Goal: Task Accomplishment & Management: Manage account settings

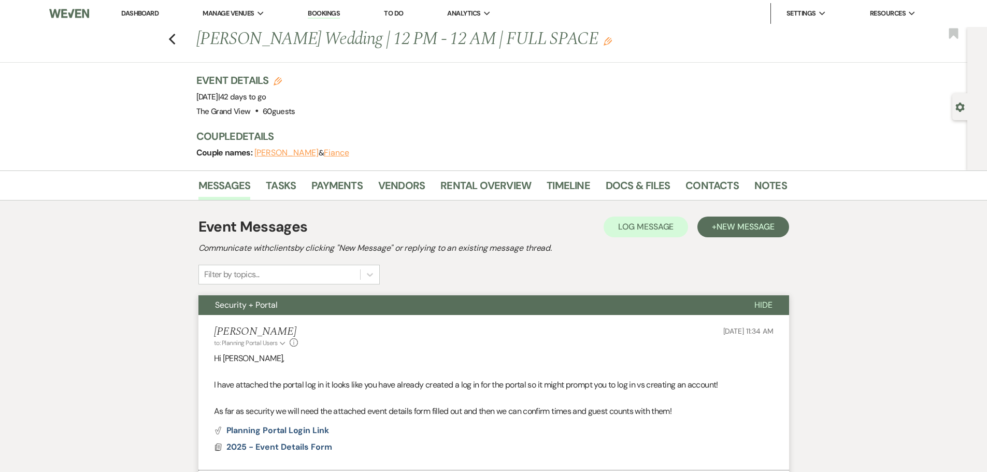
click at [140, 10] on link "Dashboard" at bounding box center [139, 13] width 37 height 9
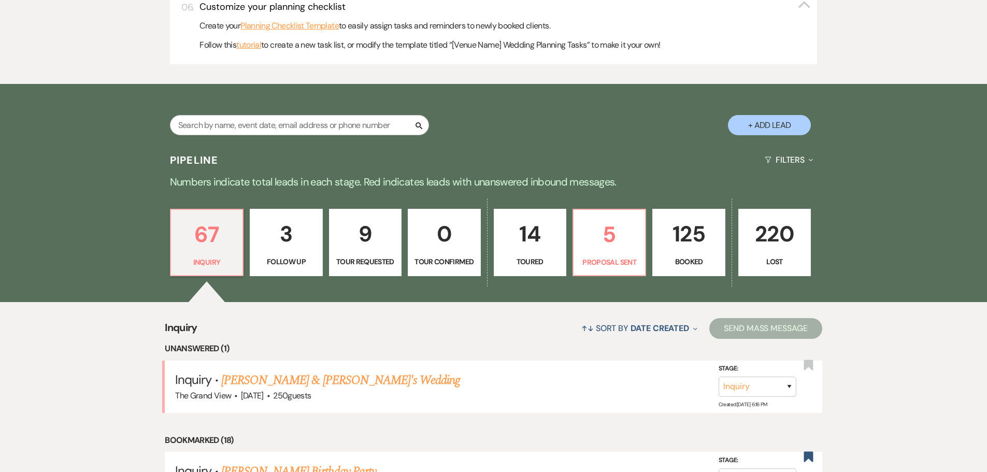
scroll to position [622, 0]
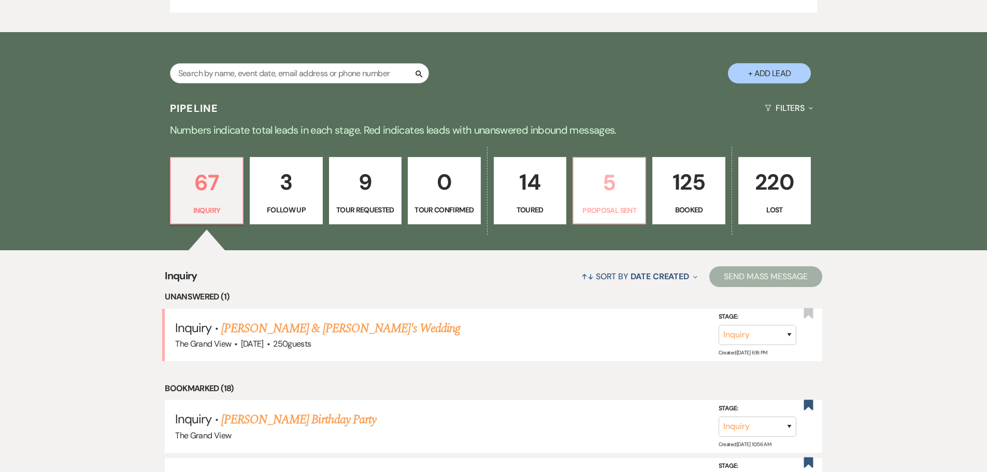
click at [621, 211] on p "Proposal Sent" at bounding box center [609, 210] width 59 height 11
select select "6"
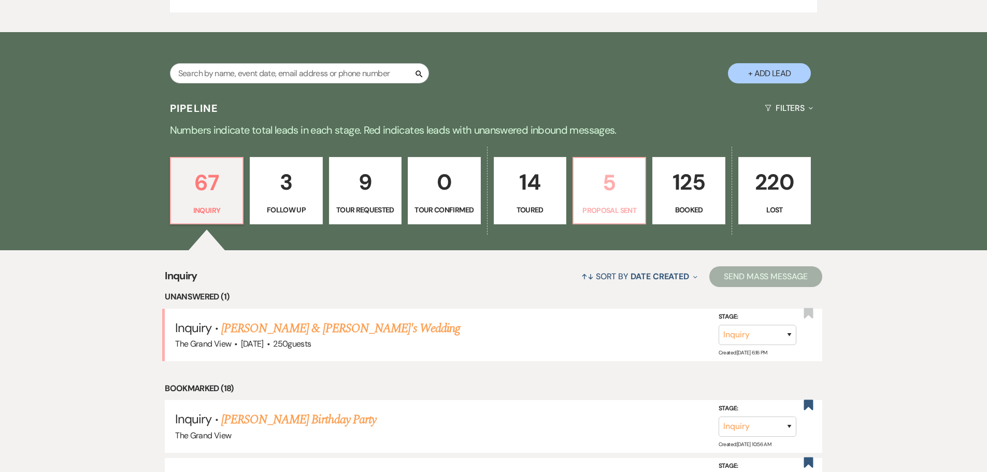
select select "6"
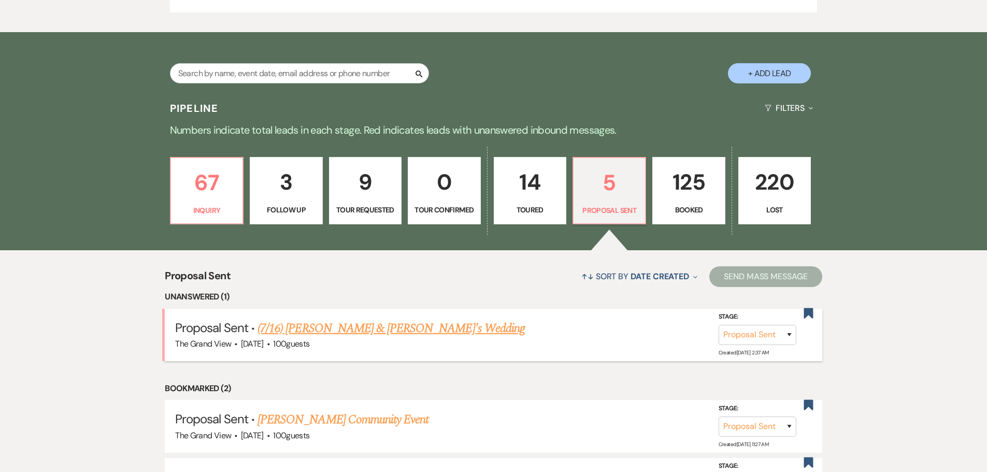
click at [376, 331] on link "(7/16) [PERSON_NAME] & [PERSON_NAME]'s Wedding" at bounding box center [391, 328] width 267 height 19
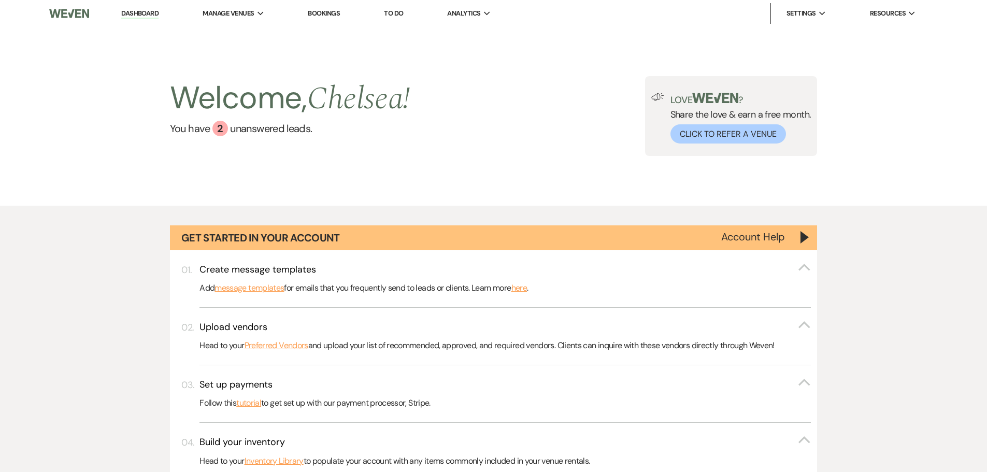
select select "6"
select select "5"
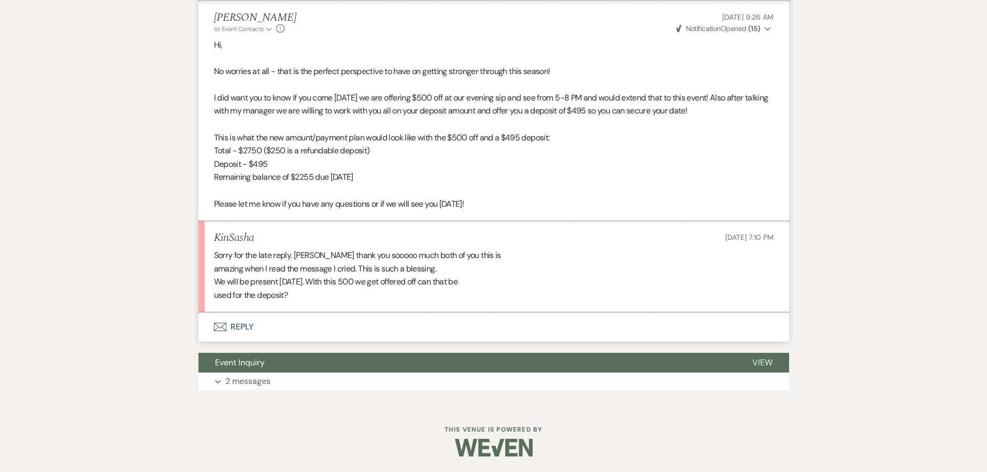
click at [247, 330] on button "Envelope Reply" at bounding box center [493, 326] width 591 height 29
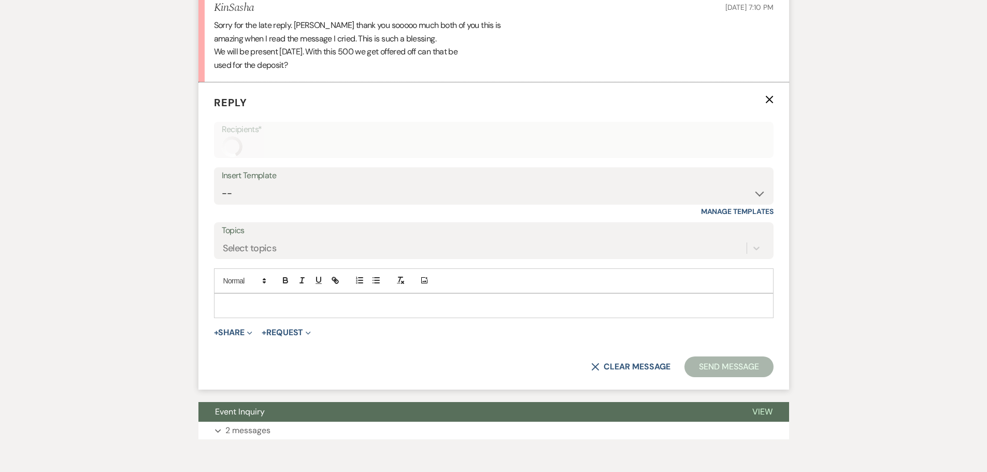
click at [318, 305] on p at bounding box center [493, 305] width 543 height 11
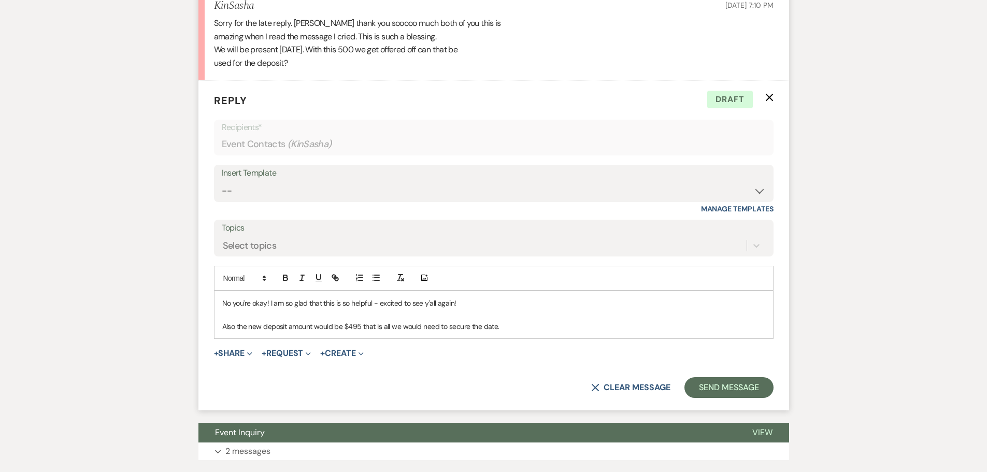
scroll to position [2301, 0]
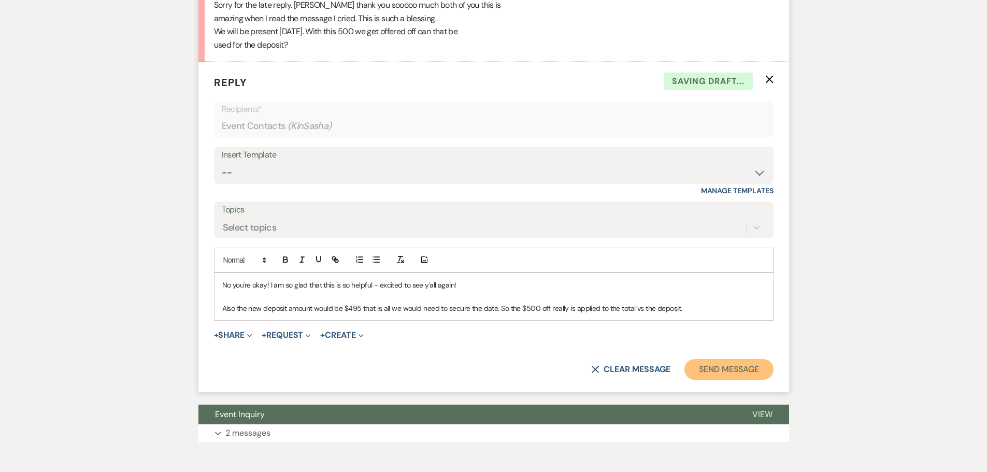
click at [733, 369] on button "Send Message" at bounding box center [729, 369] width 89 height 21
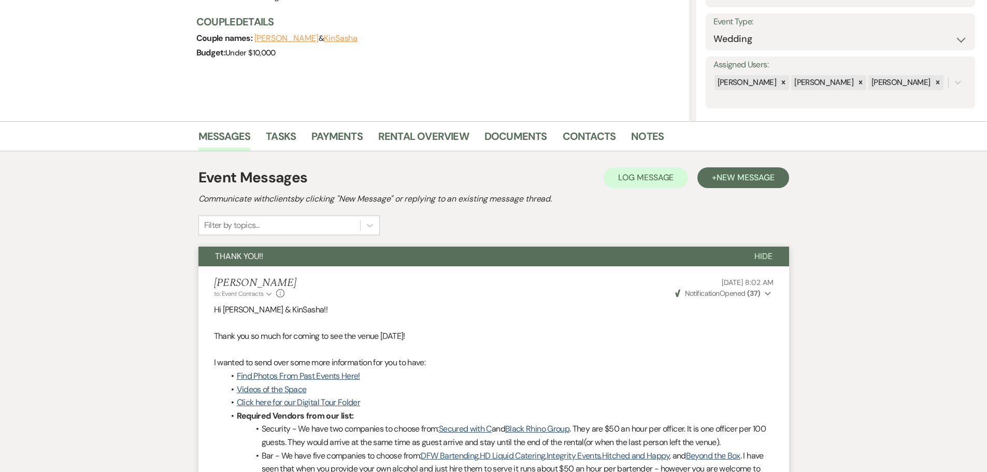
scroll to position [0, 0]
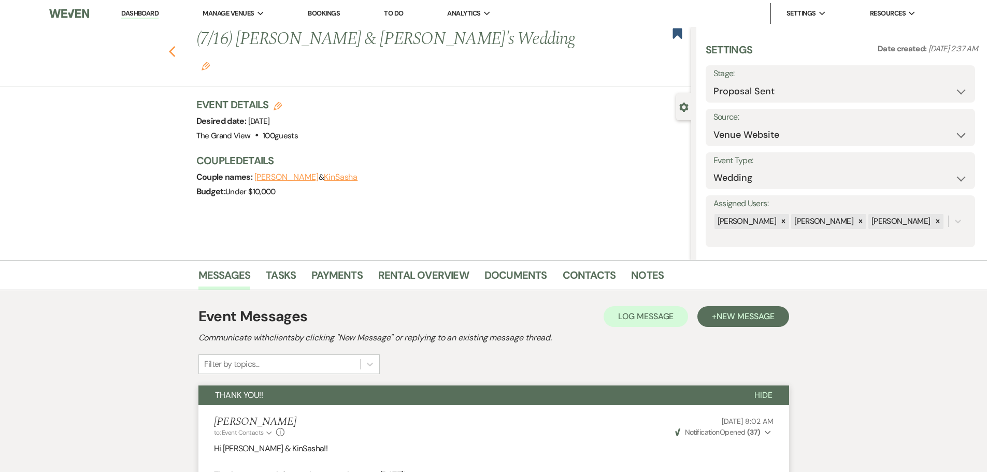
click at [175, 46] on use "button" at bounding box center [171, 51] width 7 height 11
select select "6"
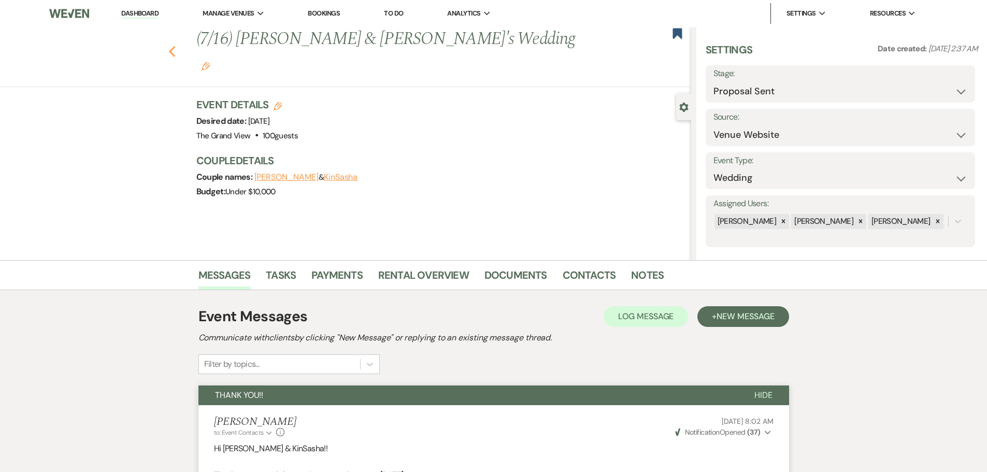
select select "6"
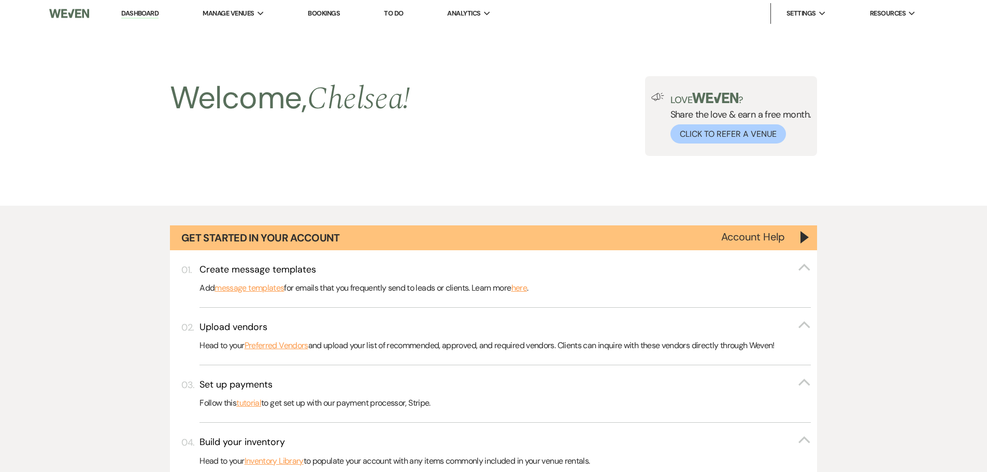
scroll to position [622, 0]
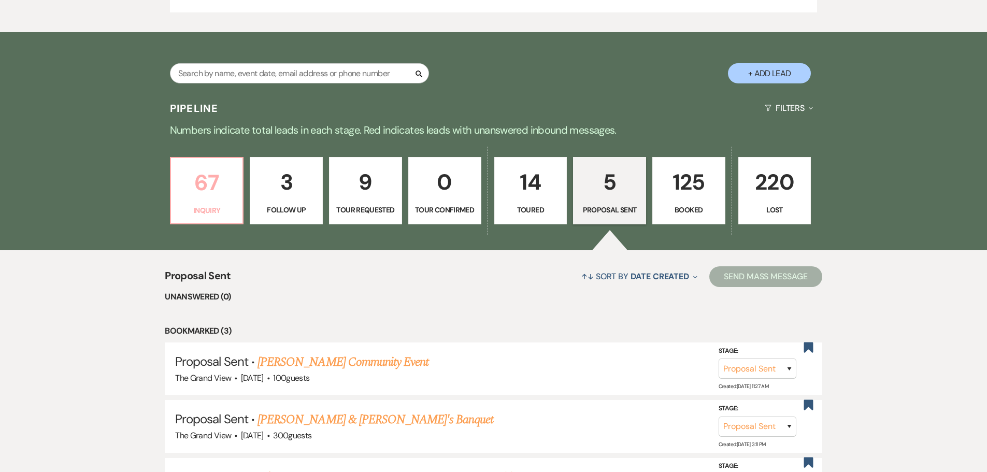
click at [212, 213] on p "Inquiry" at bounding box center [207, 210] width 60 height 11
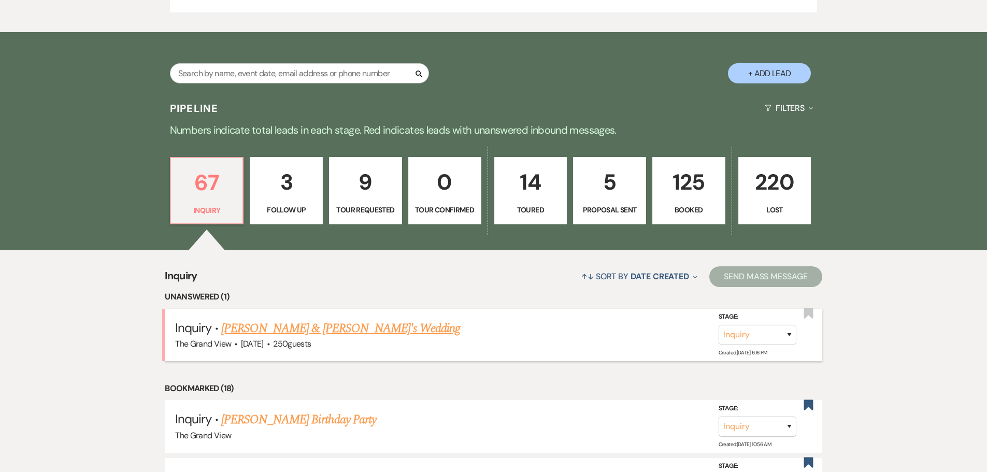
click at [291, 337] on div "The Grand View · [DATE] · 250 guests" at bounding box center [493, 343] width 637 height 13
click at [291, 329] on link "[PERSON_NAME] & [PERSON_NAME]'s Wedding" at bounding box center [340, 328] width 239 height 19
select select "5"
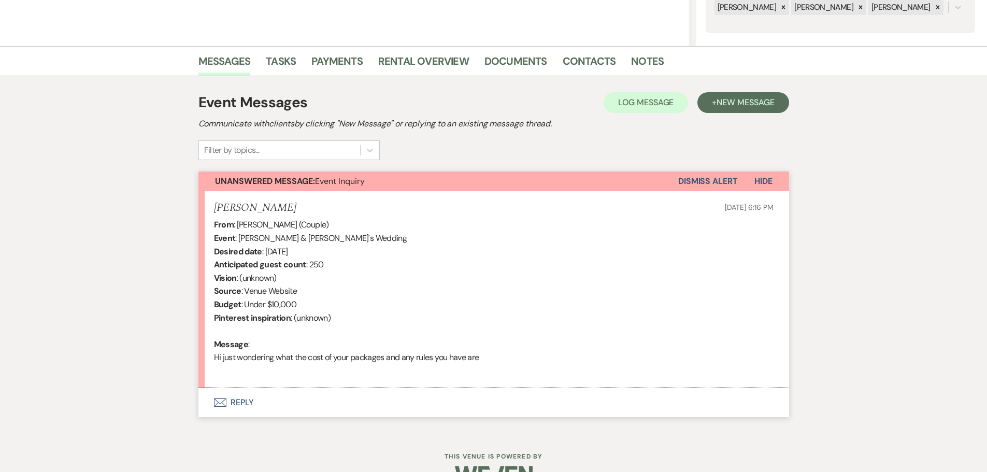
scroll to position [190, 0]
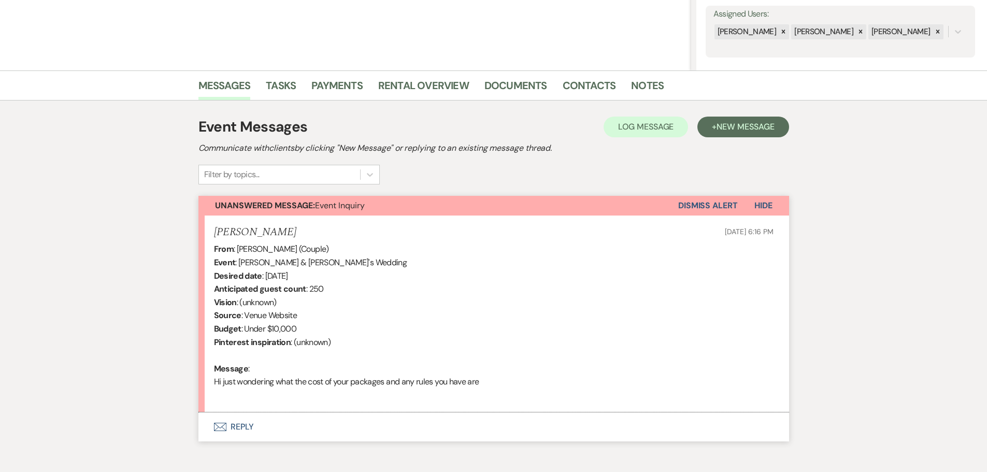
click at [239, 423] on button "Envelope Reply" at bounding box center [493, 426] width 591 height 29
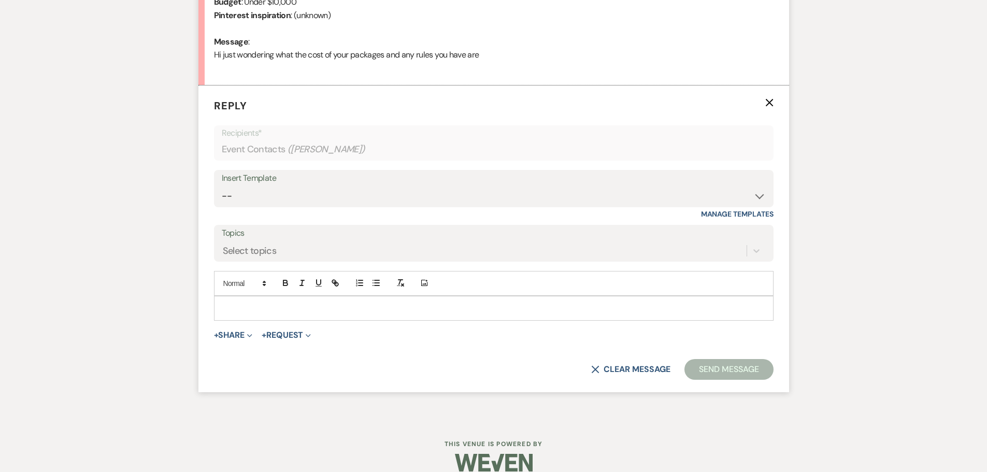
scroll to position [520, 0]
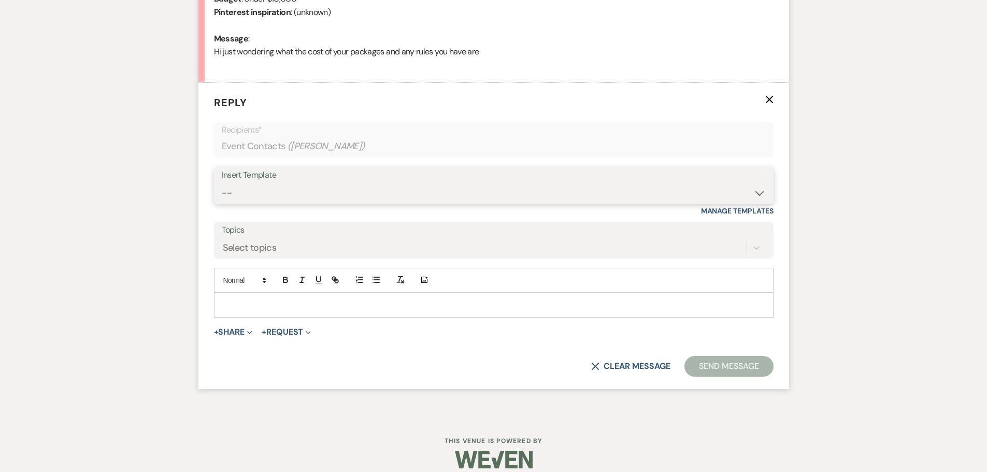
click at [310, 195] on select "-- Weven Planning Portal Introduction (Booked Events) Initial Inquiry Response …" at bounding box center [494, 193] width 544 height 20
click at [253, 196] on select "-- Weven Planning Portal Introduction (Booked Events) Initial Inquiry Response …" at bounding box center [494, 193] width 544 height 20
select select "5070"
click at [222, 183] on select "-- Weven Planning Portal Introduction (Booked Events) Initial Inquiry Response …" at bounding box center [494, 193] width 544 height 20
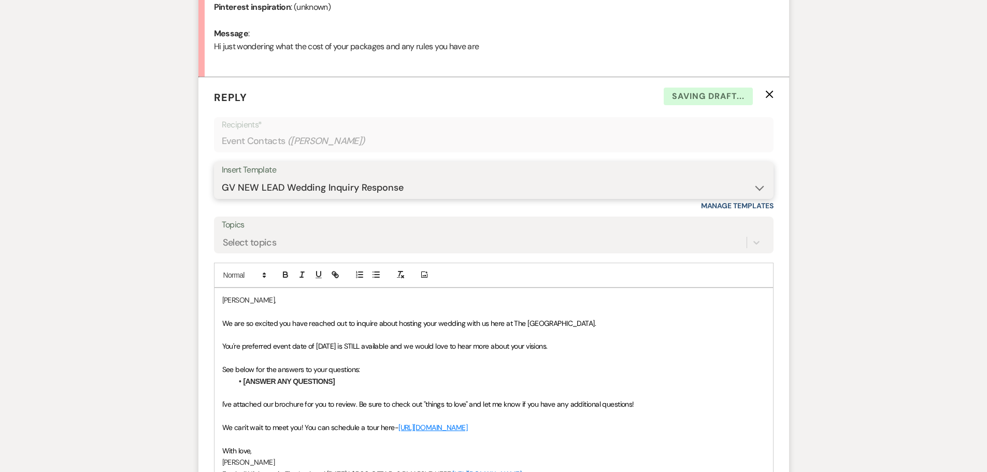
scroll to position [572, 0]
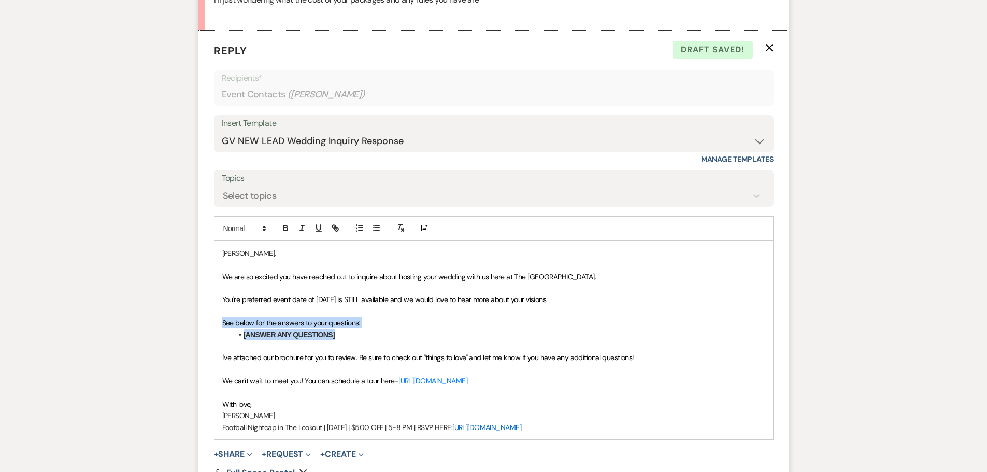
drag, startPoint x: 352, startPoint y: 335, endPoint x: 211, endPoint y: 325, distance: 141.3
click at [211, 325] on form "Reply X Draft saved! Recipients* Event Contacts ( [PERSON_NAME] ) Insert Templa…" at bounding box center [493, 279] width 591 height 497
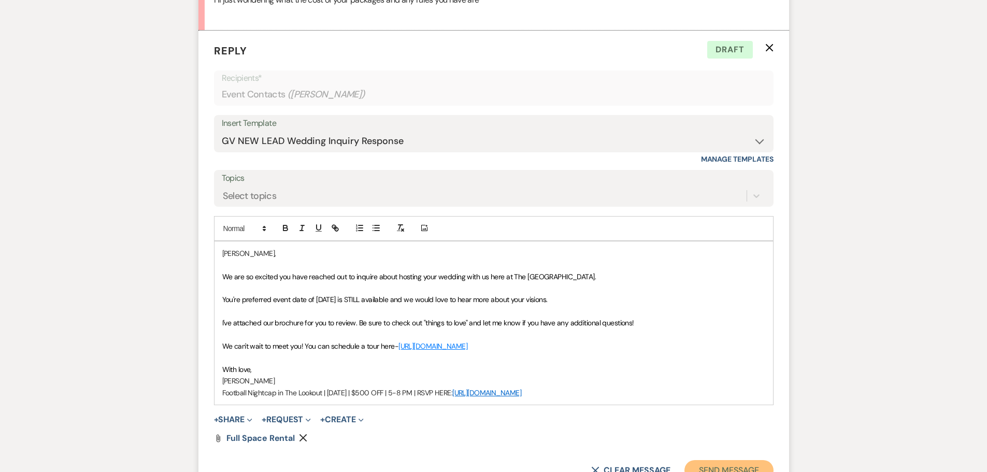
click at [732, 464] on button "Send Message" at bounding box center [729, 470] width 89 height 21
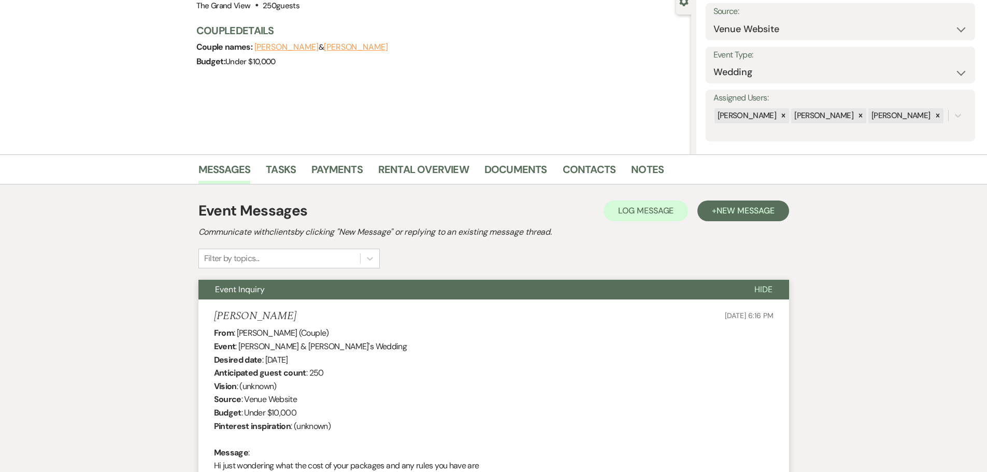
scroll to position [0, 0]
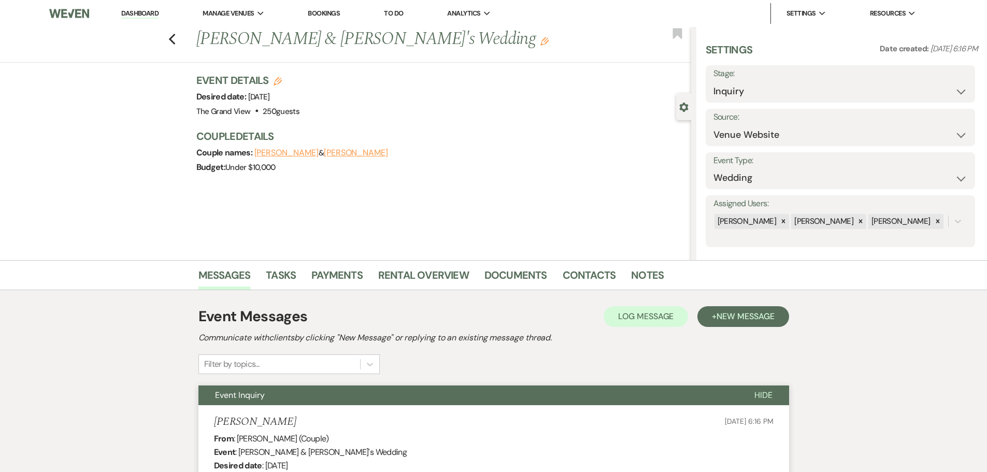
drag, startPoint x: 677, startPoint y: 33, endPoint x: 652, endPoint y: 35, distance: 25.4
click at [677, 33] on use "button" at bounding box center [677, 33] width 9 height 10
click at [175, 40] on use "button" at bounding box center [171, 39] width 7 height 11
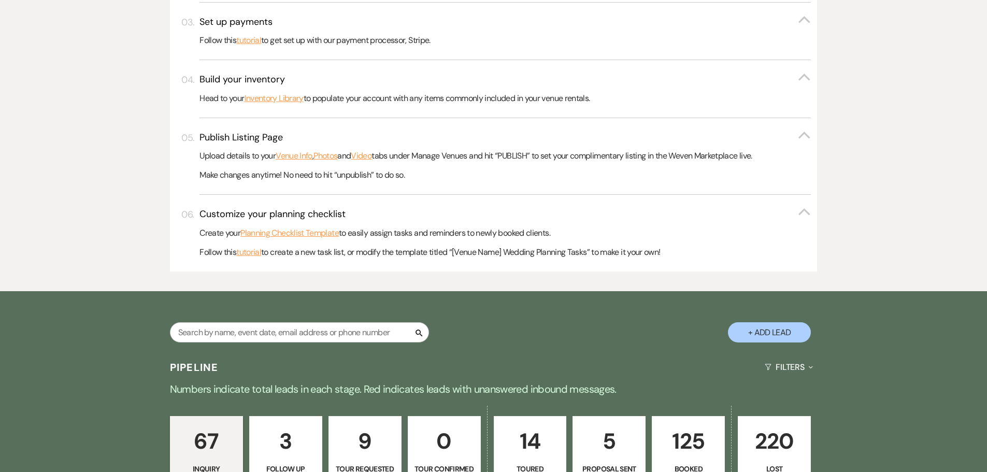
scroll to position [622, 0]
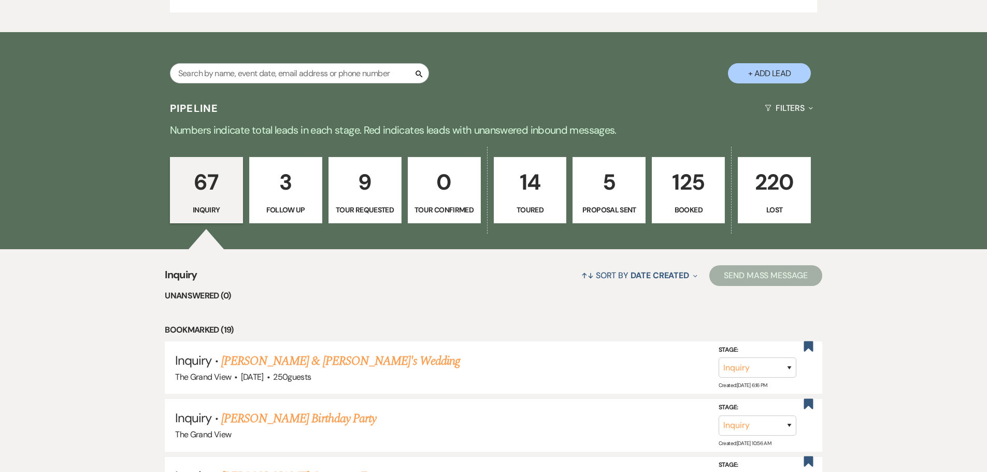
click at [766, 70] on button "+ Add Lead" at bounding box center [769, 73] width 83 height 20
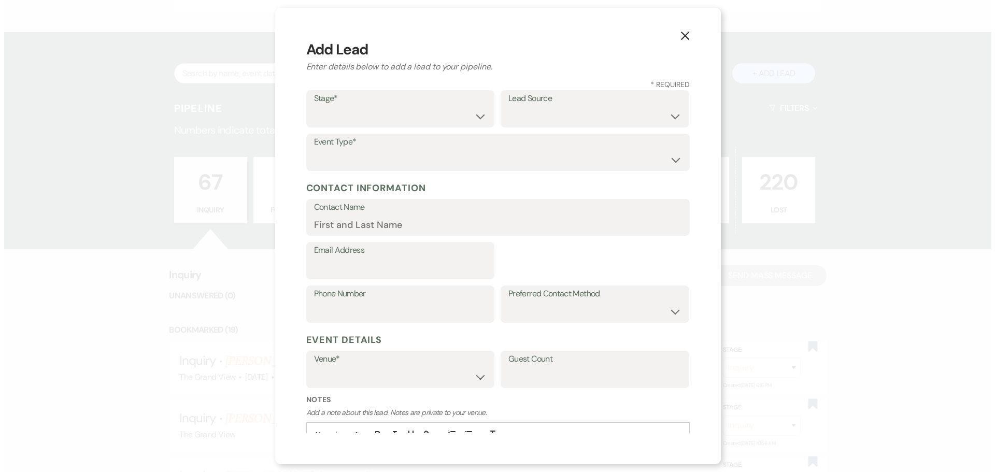
scroll to position [623, 0]
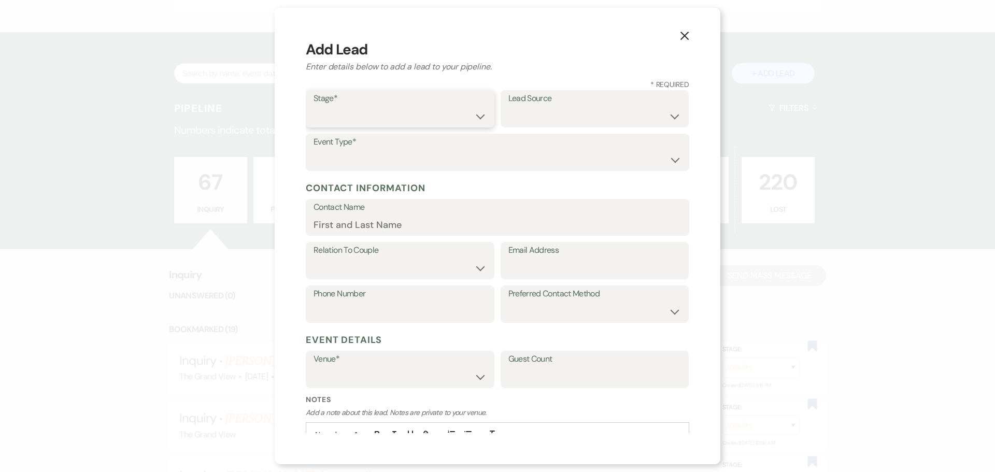
click at [395, 112] on select "Inquiry Follow Up Tour Requested Tour Confirmed Toured Proposal Sent Booked Lost" at bounding box center [399, 116] width 173 height 20
select select "6"
click at [313, 106] on select "Inquiry Follow Up Tour Requested Tour Confirmed Toured Proposal Sent Booked Lost" at bounding box center [399, 116] width 173 height 20
click at [567, 122] on select "Weven Venue Website Instagram Facebook Pinterest Google The Knot Wedding Wire H…" at bounding box center [594, 116] width 173 height 20
select select "22"
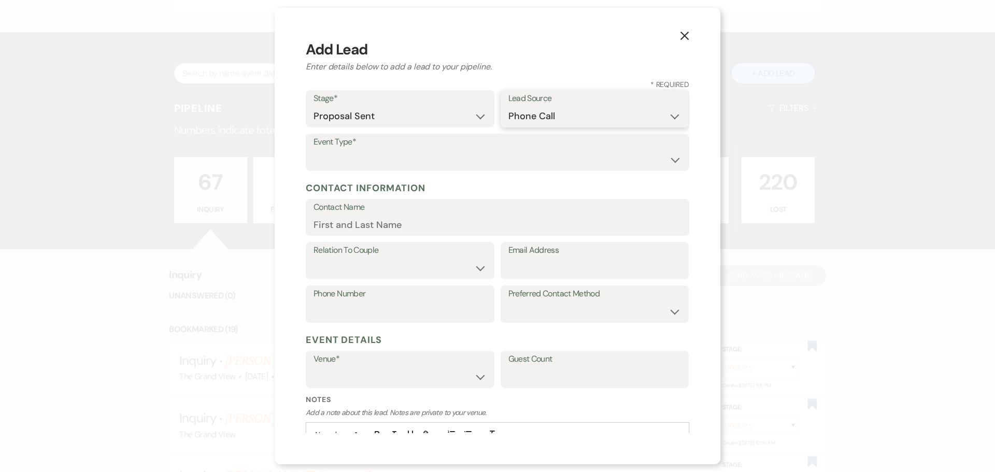
click at [508, 106] on select "Weven Venue Website Instagram Facebook Pinterest Google The Knot Wedding Wire H…" at bounding box center [594, 116] width 173 height 20
click at [453, 155] on select "Wedding Anniversary Party Baby Shower Bachelorette / Bachelor Party Birthday Pa…" at bounding box center [497, 160] width 368 height 20
select select "7"
click at [313, 150] on select "Wedding Anniversary Party Baby Shower Bachelorette / Bachelor Party Birthday Pa…" at bounding box center [497, 160] width 368 height 20
click at [400, 231] on input "Contact Name" at bounding box center [497, 225] width 368 height 20
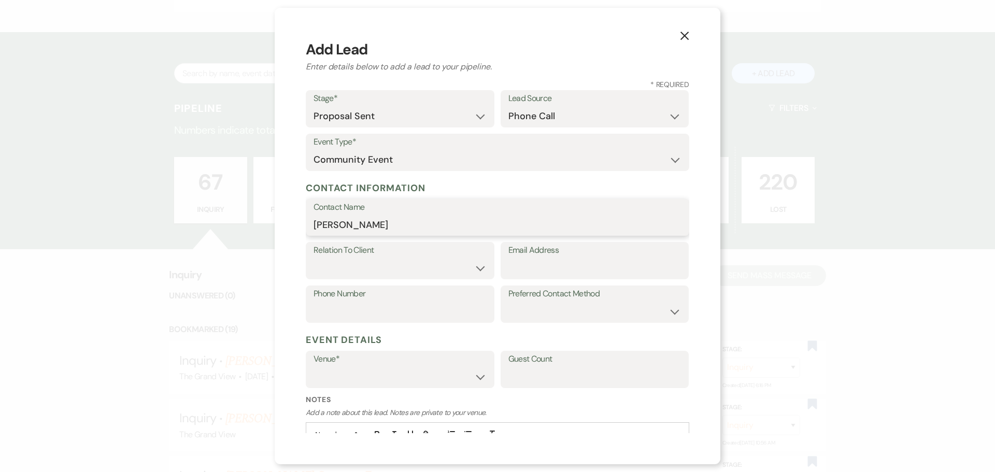
type input "[PERSON_NAME]"
click at [394, 267] on select "Client Event Planner Parent of Client Family Member Friend Other" at bounding box center [399, 268] width 173 height 20
select select "1"
click at [313, 258] on select "Client Event Planner Parent of Client Family Member Friend Other" at bounding box center [399, 268] width 173 height 20
click at [564, 272] on input "Email Address" at bounding box center [594, 268] width 173 height 20
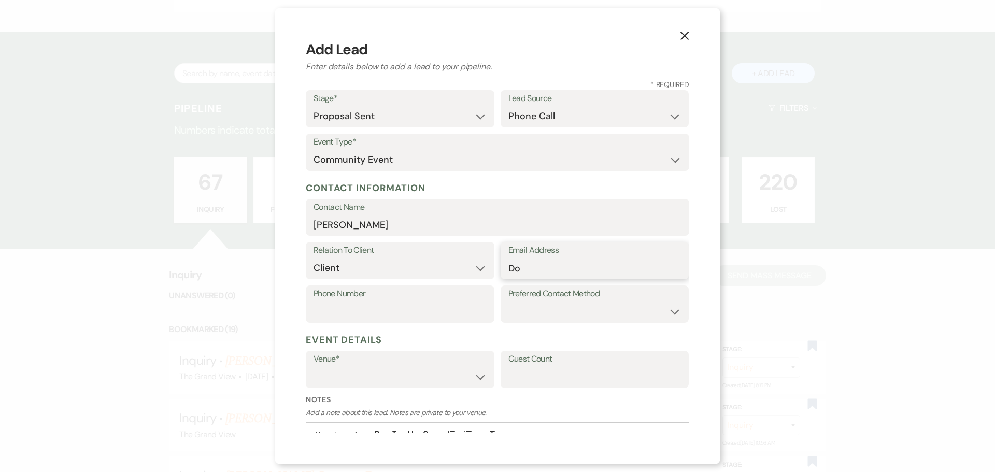
type input "D"
type input "e"
type input "[PERSON_NAME][EMAIL_ADDRESS][DOMAIN_NAME]"
click at [366, 303] on input "Phone Number" at bounding box center [399, 312] width 173 height 20
type input "4693941830"
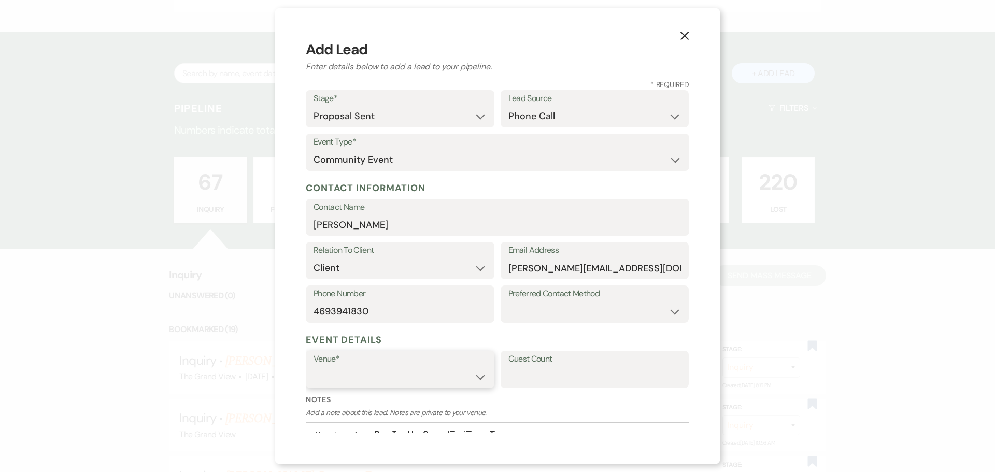
click at [377, 386] on select "The Grand View [GEOGRAPHIC_DATA]" at bounding box center [399, 377] width 173 height 20
drag, startPoint x: 378, startPoint y: 379, endPoint x: 380, endPoint y: 384, distance: 6.3
click at [378, 379] on select "The Grand View [GEOGRAPHIC_DATA]" at bounding box center [399, 377] width 173 height 20
click at [386, 381] on select "The Grand View [GEOGRAPHIC_DATA]" at bounding box center [399, 377] width 173 height 20
select select "836"
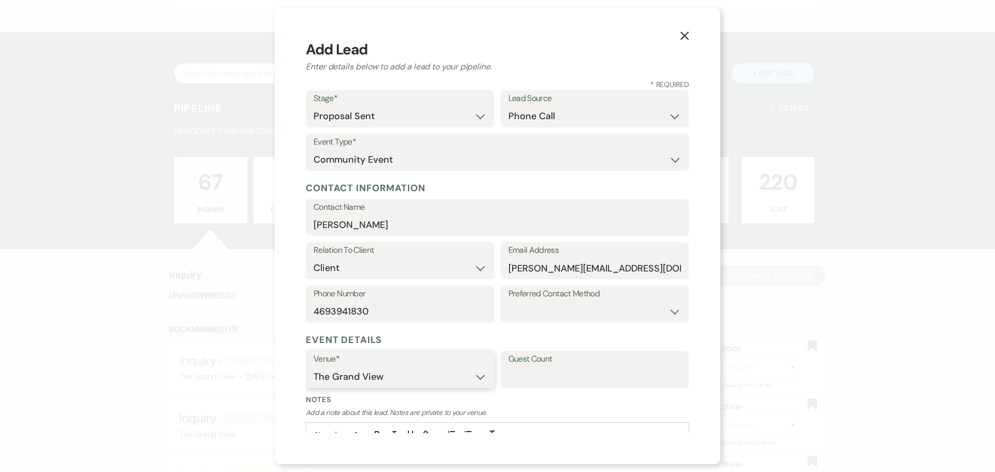
click at [313, 367] on select "The Grand View [GEOGRAPHIC_DATA]" at bounding box center [399, 377] width 173 height 20
click at [587, 374] on input "Guest Count" at bounding box center [594, 377] width 173 height 20
type input "400"
click at [434, 418] on button "Calendar Choose desired date Expand" at bounding box center [399, 420] width 173 height 21
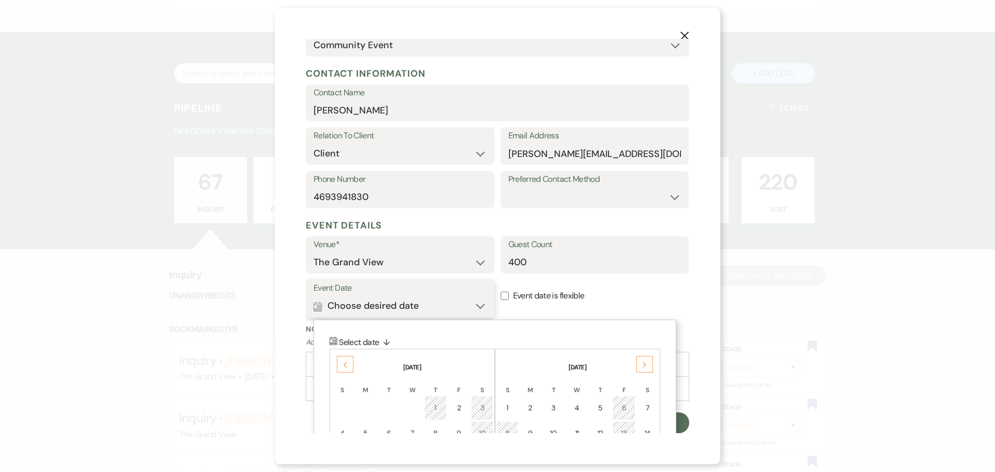
scroll to position [218, 0]
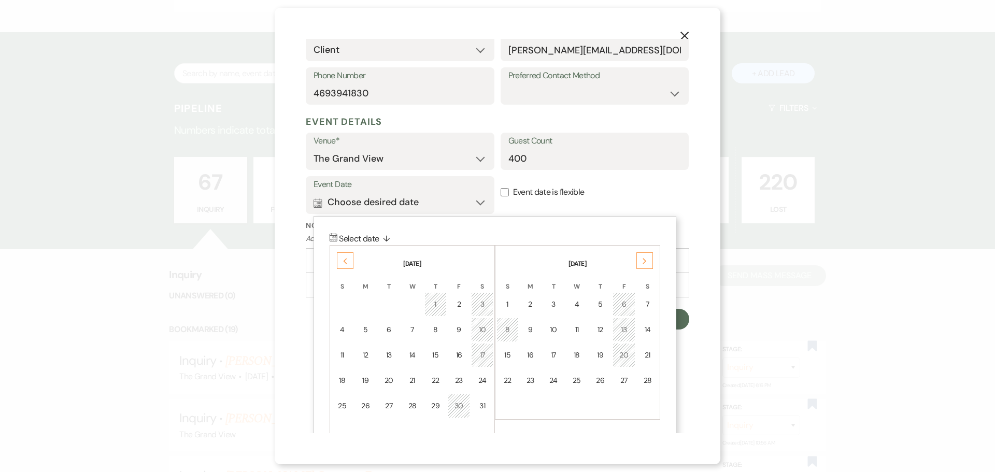
click at [351, 258] on div "Previous" at bounding box center [345, 260] width 17 height 17
click at [483, 332] on div "13" at bounding box center [481, 329] width 9 height 11
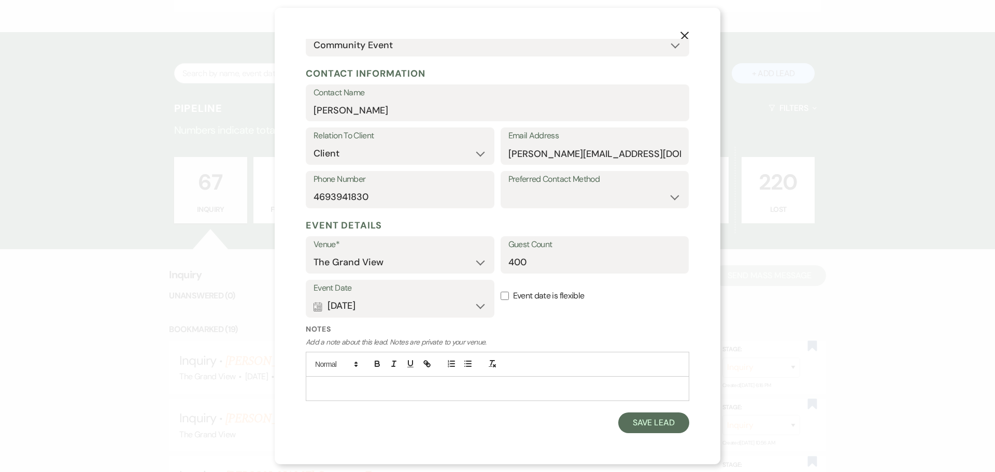
scroll to position [115, 0]
click at [651, 422] on button "Save Lead" at bounding box center [653, 422] width 71 height 21
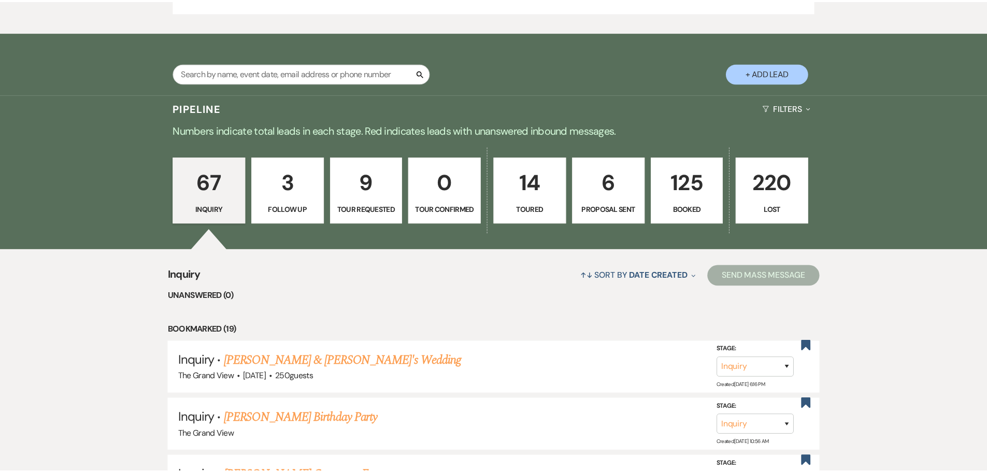
scroll to position [622, 0]
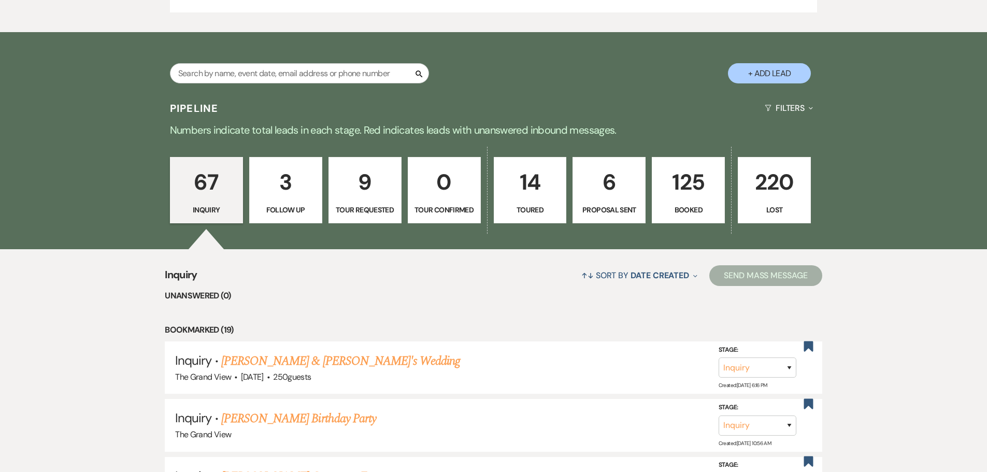
click at [584, 196] on p "6" at bounding box center [609, 182] width 60 height 35
select select "6"
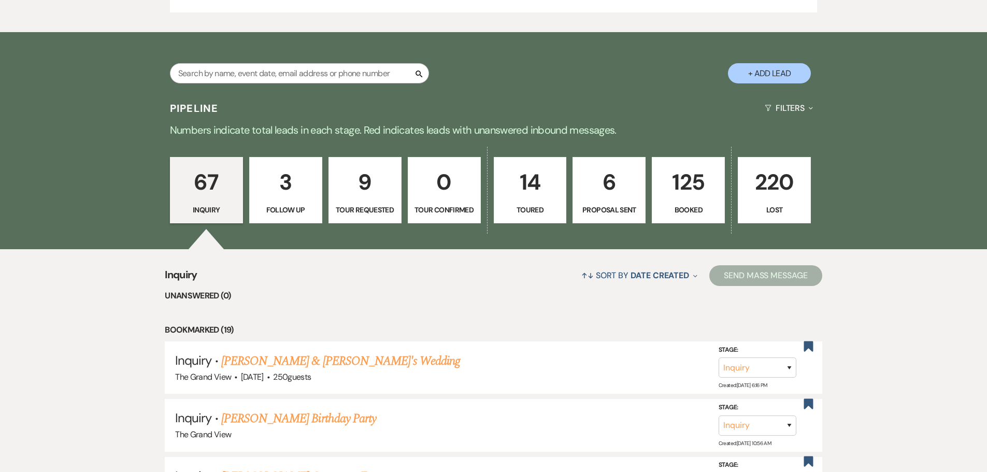
select select "6"
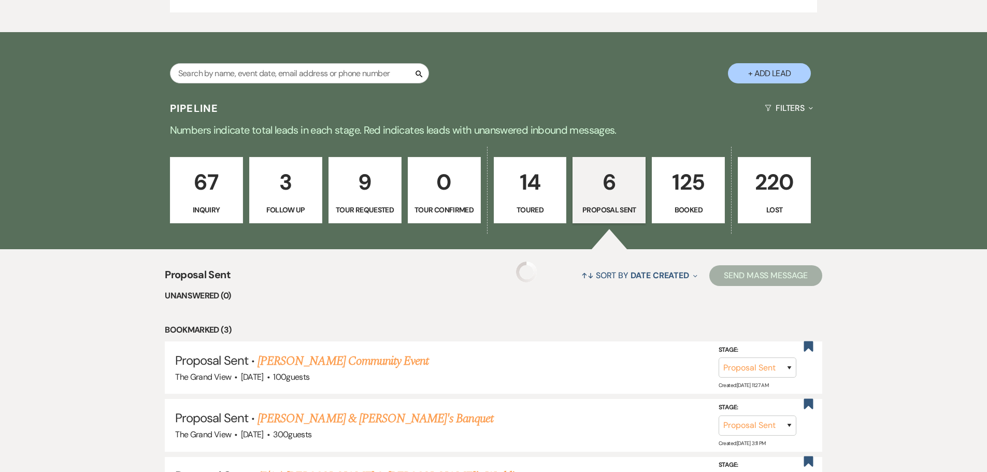
select select "6"
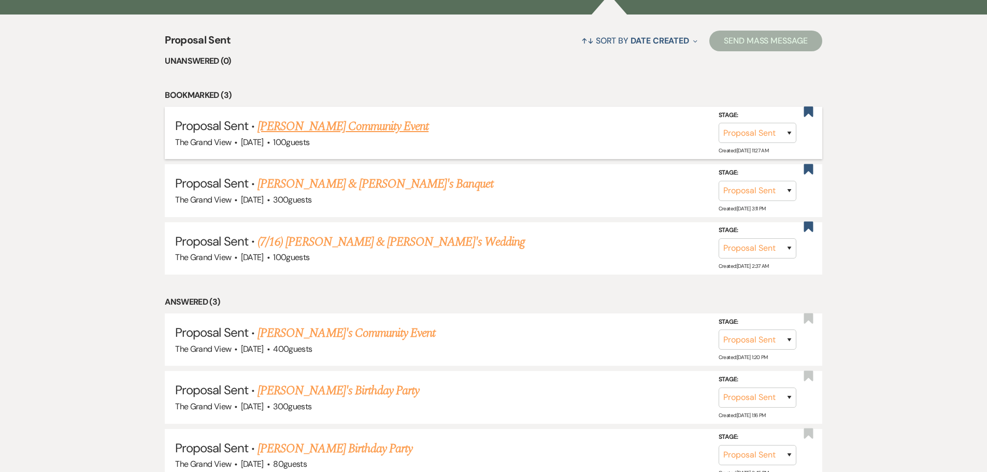
scroll to position [950, 0]
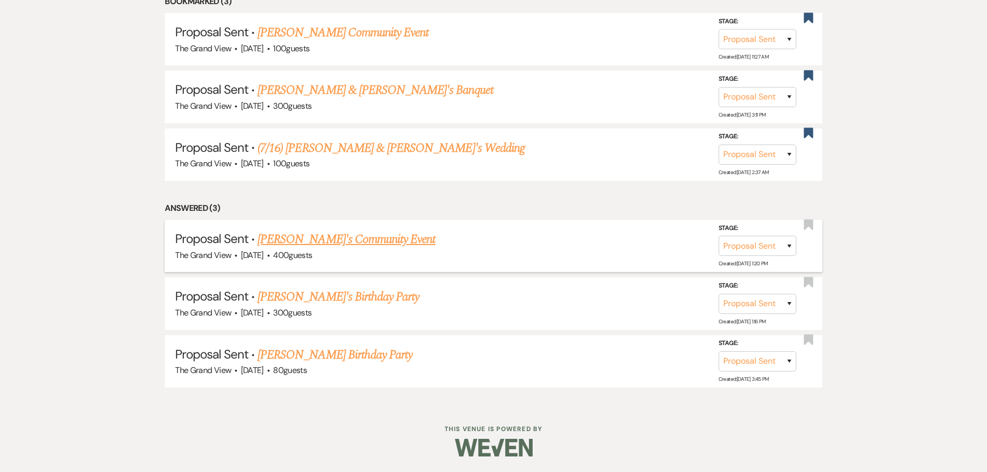
click at [325, 249] on div "The Grand View · [DATE] · 400 guests" at bounding box center [493, 255] width 637 height 13
click at [324, 243] on link "[PERSON_NAME]'s Community Event" at bounding box center [347, 239] width 178 height 19
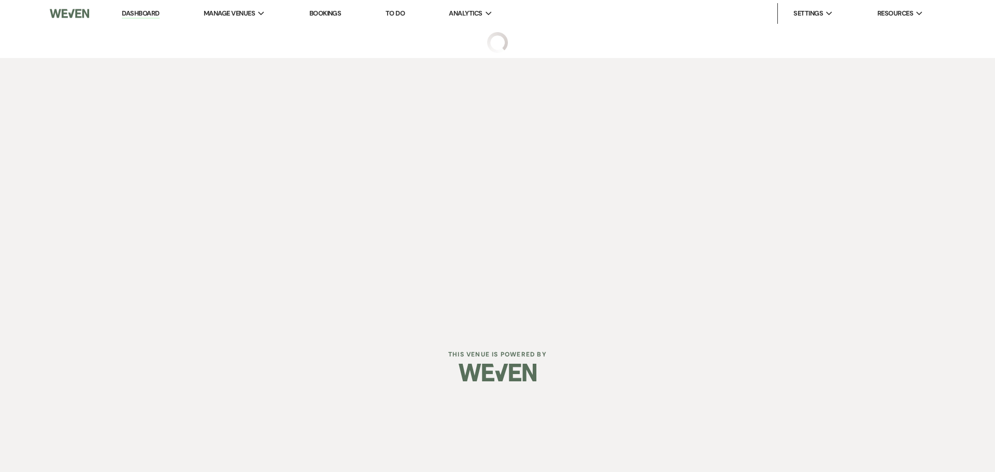
select select "6"
select select "22"
select select "7"
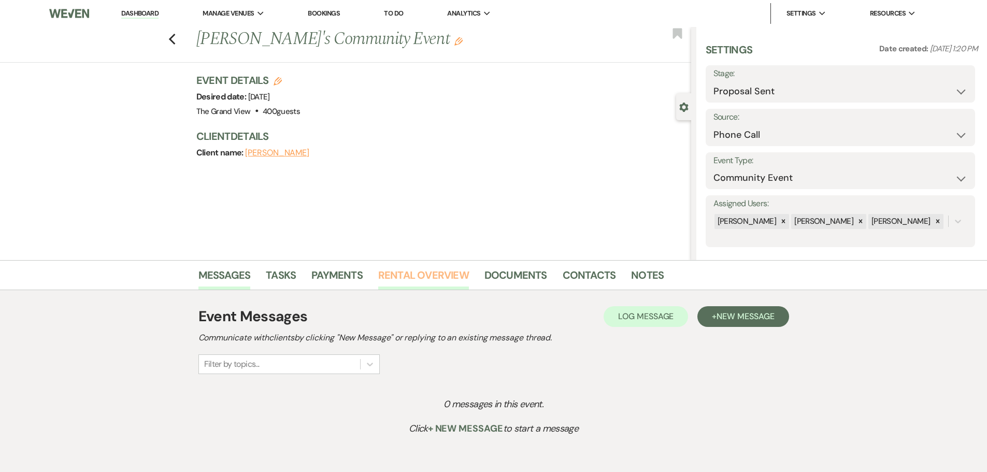
click at [428, 279] on link "Rental Overview" at bounding box center [423, 278] width 91 height 23
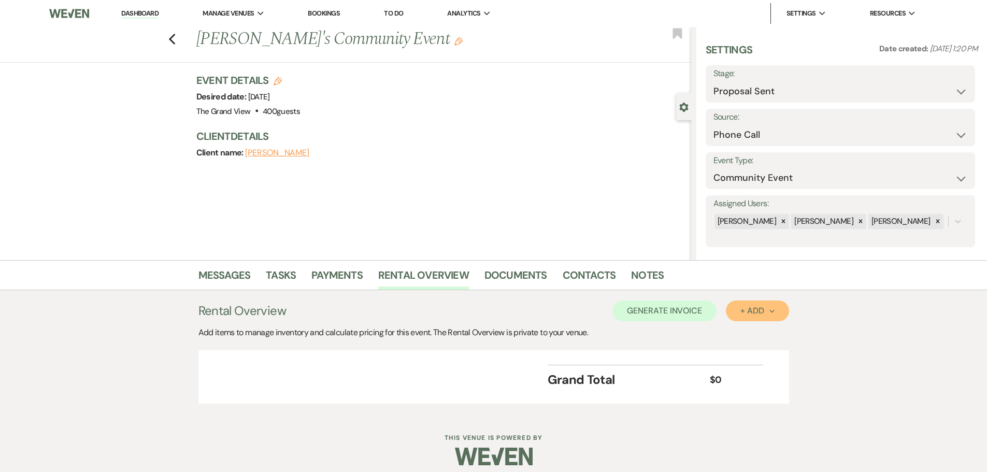
click at [743, 313] on div "+ Add Next" at bounding box center [757, 311] width 34 height 8
click at [743, 329] on button "Item" at bounding box center [752, 334] width 52 height 16
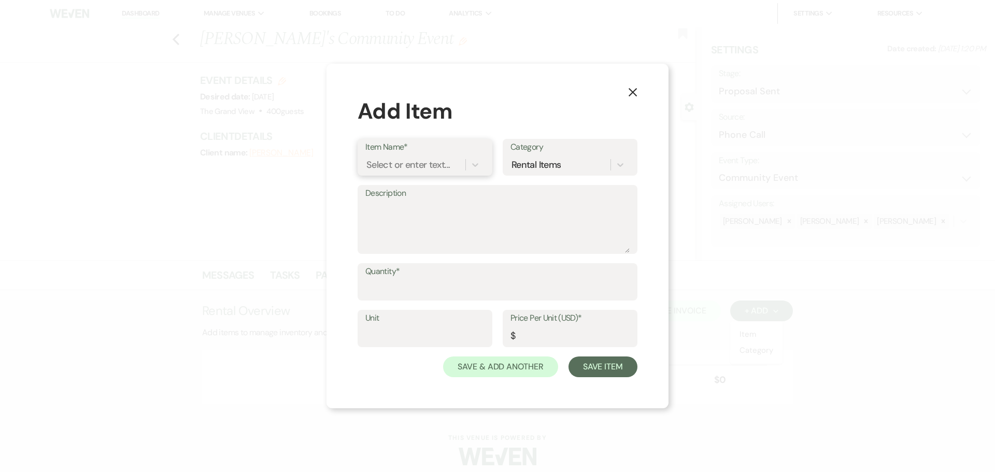
click at [403, 161] on div "Select or enter text..." at bounding box center [407, 165] width 83 height 14
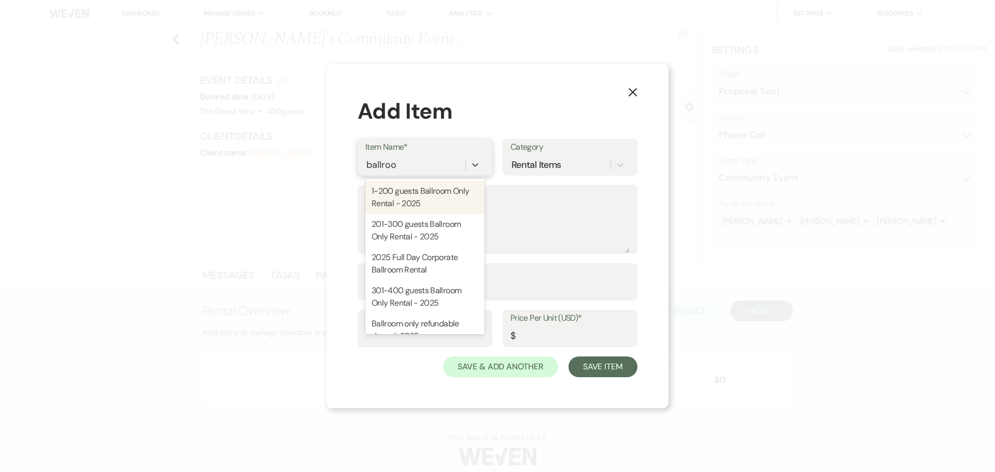
type input "ballroom"
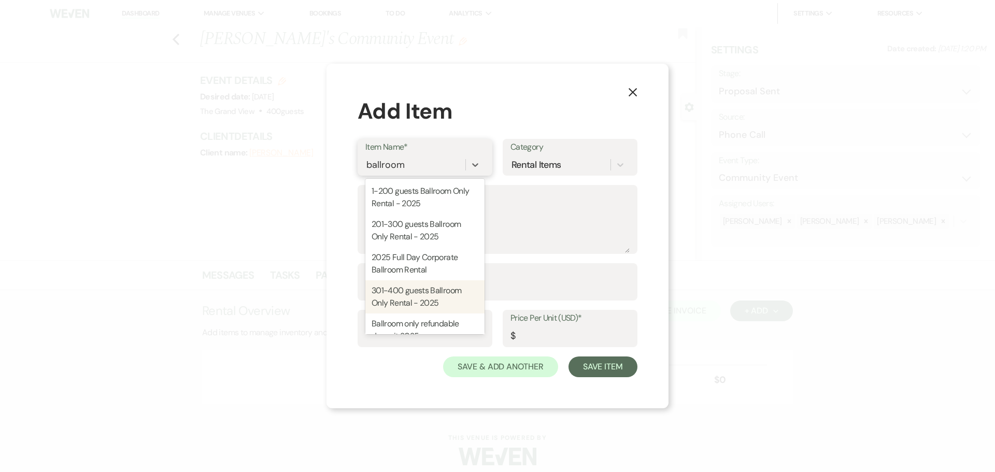
click at [438, 297] on div "301-400 guests Ballroom Only Rental - 2025" at bounding box center [424, 296] width 119 height 33
type textarea "Includes: Rental time: Up to 400 guests 60 Inch Round Tables(50) 8 Foot Rectang…"
type input "Package"
type input "4800"
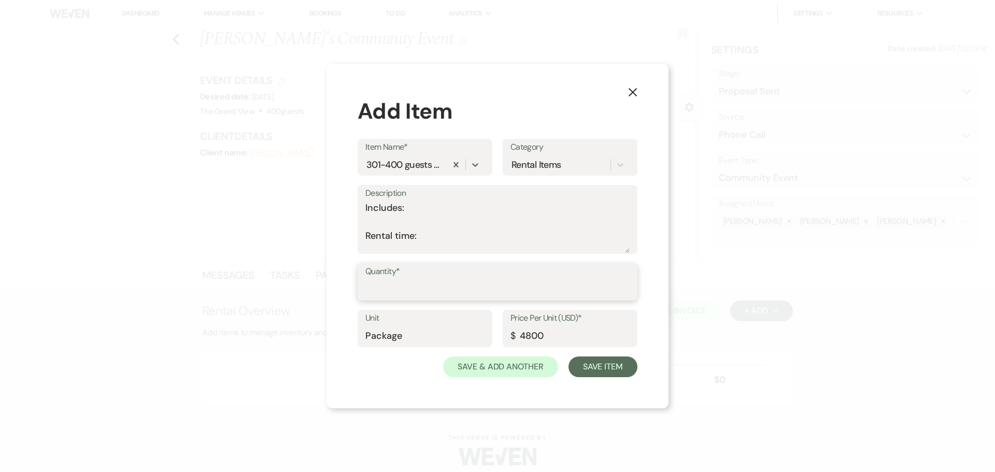
click at [439, 290] on input "Quantity*" at bounding box center [497, 289] width 264 height 20
type input "1"
click at [407, 222] on textarea "Includes: Rental time: Up to 400 guests 60 Inch Round Tables(50) 8 Foot Rectang…" at bounding box center [497, 227] width 264 height 52
click at [408, 244] on textarea "Includes: Rental time: Up to 400 guests 60 Inch Round Tables(50) 8 Foot Rectang…" at bounding box center [497, 227] width 264 height 52
click at [406, 237] on textarea "Includes: Rental time: Up to 400 guests 60 Inch Round Tables(50) 8 Foot Rectang…" at bounding box center [497, 227] width 264 height 52
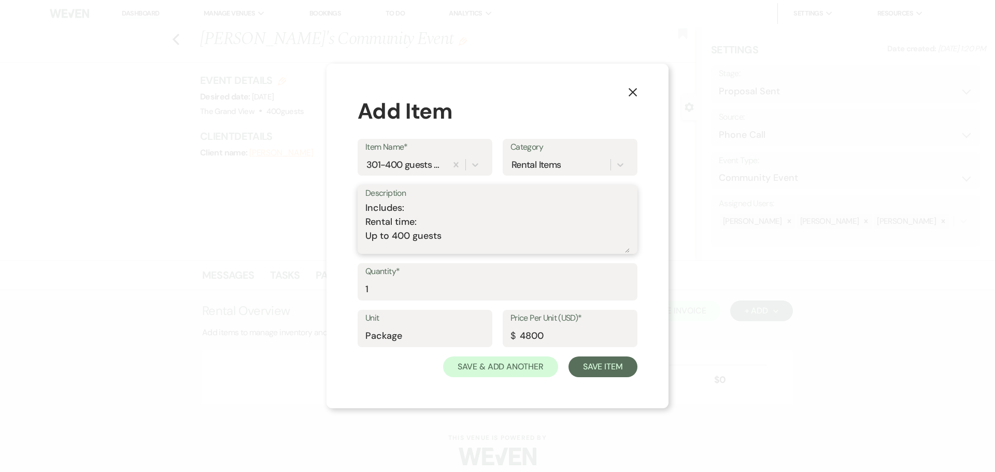
click at [410, 250] on textarea "Includes: Rental time: Up to 400 guests 60 Inch Round Tables(50) 8 Foot Rectang…" at bounding box center [497, 227] width 264 height 52
click at [396, 216] on textarea "Includes: Rental time: Up to 400 guests 60 Inch Round Tables(50) 8 Foot Rectang…" at bounding box center [497, 227] width 264 height 52
click at [400, 234] on textarea "Includes: Rental time: Up to 400 guests 60 Inch Round Tables(50) 8 Foot Rectang…" at bounding box center [497, 227] width 264 height 52
click at [396, 210] on textarea "Includes: Rental time: Up to 400 guests 60 Inch Round Tables(50) 8 Foot Rectang…" at bounding box center [497, 227] width 264 height 52
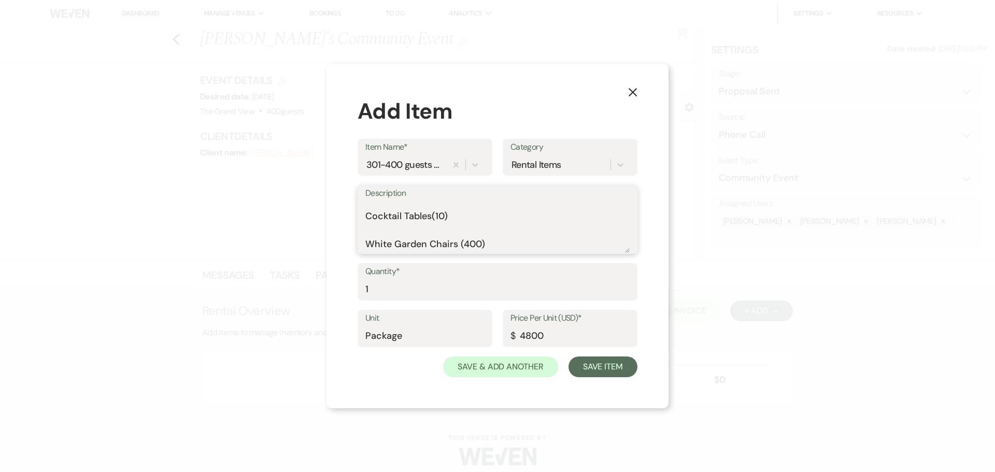
click at [397, 206] on textarea "Includes: Rental time: Up to 400 guests 60 Inch Round Tables(50) 8 Foot Rectang…" at bounding box center [497, 227] width 264 height 52
click at [391, 236] on textarea "Includes: Rental time: Up to 400 guests 60 Inch Round Tables(50) 8 Foot Rectang…" at bounding box center [497, 227] width 264 height 52
click at [406, 244] on textarea "Includes: Rental time: Up to 400 guests 60 Inch Round Tables(50) 8 Foot Rectang…" at bounding box center [497, 227] width 264 height 52
click at [402, 221] on textarea "Includes: Rental time: Up to 400 guests 60 Inch Round Tables(50) 8 Foot Rectang…" at bounding box center [497, 227] width 264 height 52
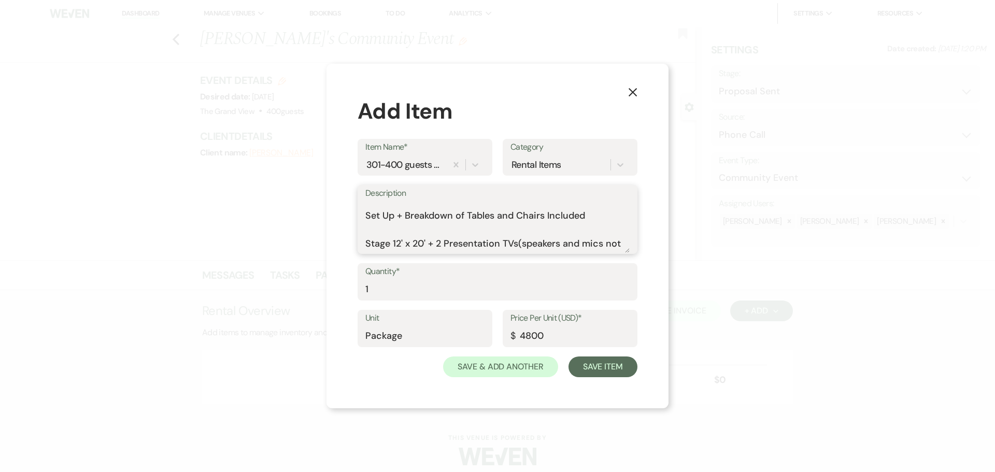
scroll to position [160, 0]
click at [401, 244] on textarea "Includes: Rental time: Up to 400 guests 60 Inch Round Tables(50) 8 Foot Rectang…" at bounding box center [497, 227] width 264 height 52
click at [392, 215] on textarea "Includes: Rental time: Up to 400 guests 60 Inch Round Tables(50) 8 Foot Rectang…" at bounding box center [497, 227] width 264 height 52
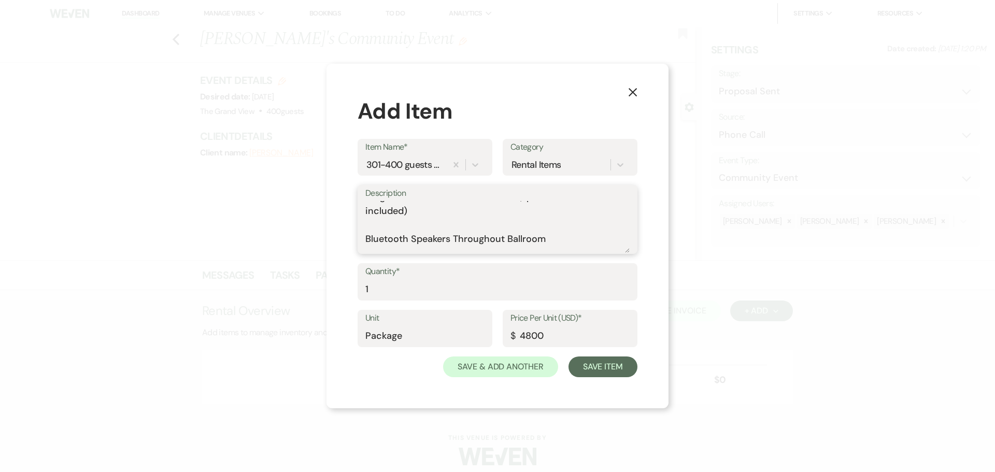
scroll to position [197, 0]
click at [403, 222] on textarea "Includes: Rental time: Up to 400 guests 60 Inch Round Tables(50) 8 Foot Rectang…" at bounding box center [497, 227] width 264 height 52
drag, startPoint x: 547, startPoint y: 235, endPoint x: 365, endPoint y: 238, distance: 181.9
click at [365, 238] on textarea "Includes: Rental time: Up to 400 guests 60 Inch Round Tables(50) 8 Foot Rectang…" at bounding box center [497, 227] width 264 height 52
click at [373, 233] on textarea "Includes: Rental time: Up to 400 guests 60 Inch Round Tables(50) 8 Foot Rectang…" at bounding box center [497, 227] width 264 height 52
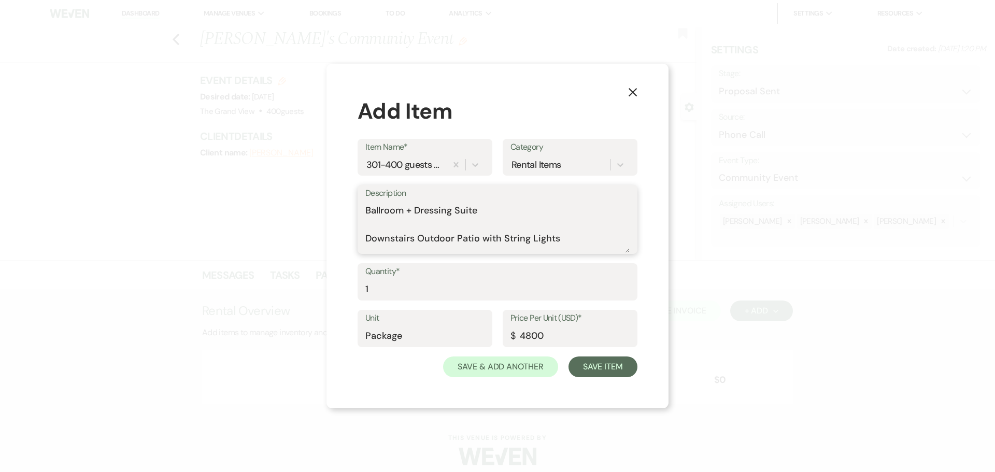
click at [394, 216] on textarea "Includes: Rental time: Up to 400 guests 60 Inch Round Tables(50) 8 Foot Rectang…" at bounding box center [497, 227] width 264 height 52
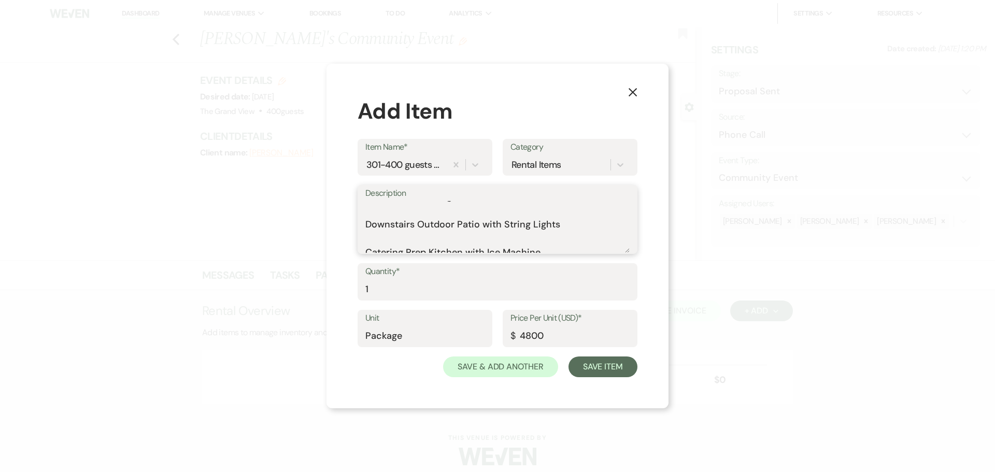
scroll to position [207, 0]
drag, startPoint x: 480, startPoint y: 225, endPoint x: 404, endPoint y: 229, distance: 76.3
click at [408, 238] on textarea "Includes: Rental time: Up to 400 guests 60 Inch Round Tables(50) 8 Foot Rectang…" at bounding box center [497, 227] width 264 height 52
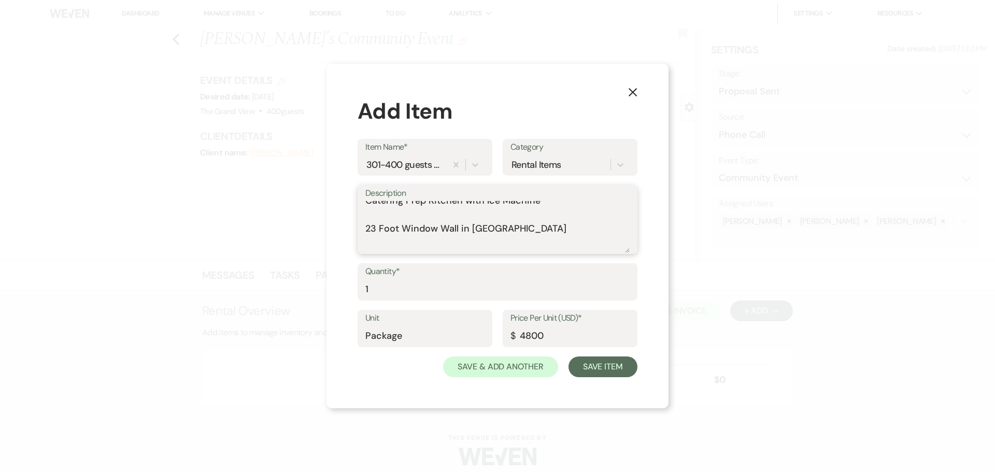
click at [414, 206] on textarea "Includes: Rental time: Up to 400 guests 60 Inch Round Tables(50) 8 Foot Rectang…" at bounding box center [497, 227] width 264 height 52
click at [414, 240] on textarea "Includes: Rental time: Up to 400 guests 60 Inch Round Tables(50) 8 Foot Rectang…" at bounding box center [497, 227] width 264 height 52
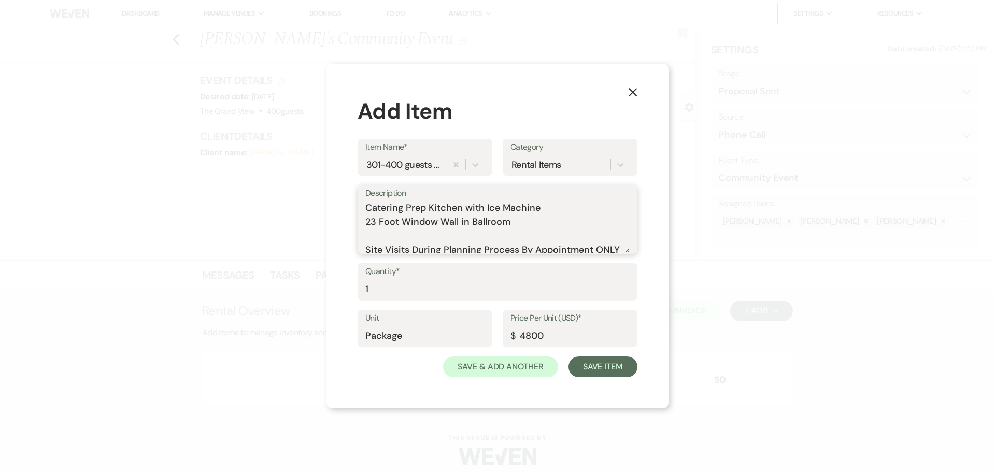
click at [416, 243] on textarea "Includes: Rental time: Up to 400 guests 60 Inch Round Tables(50) 8 Foot Rectang…" at bounding box center [497, 227] width 264 height 52
click at [440, 247] on textarea "Includes: Rental time: Up to 400 guests 60 Inch Round Tables(50) 8 Foot Rectang…" at bounding box center [497, 227] width 264 height 52
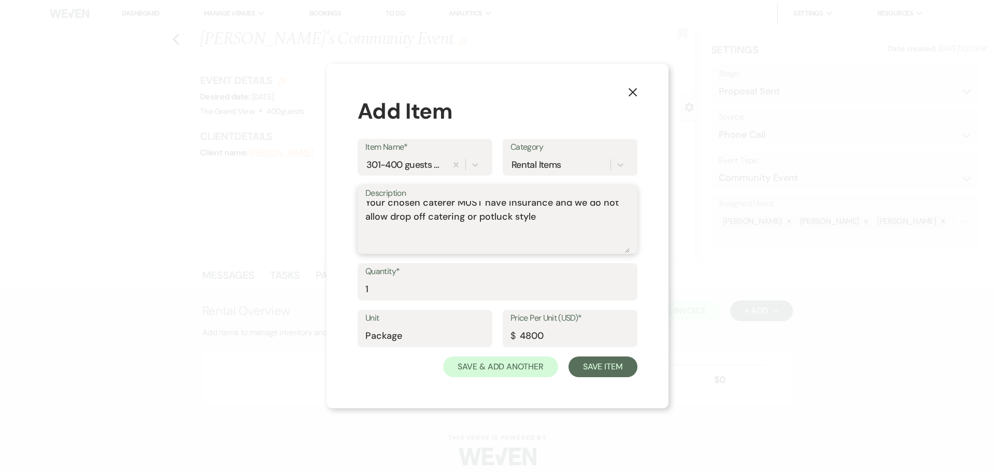
scroll to position [341, 0]
click at [440, 240] on textarea "Includes: Rental time: Up to 400 guests 60 Inch Round Tables(50) 8 Foot Rectang…" at bounding box center [497, 227] width 264 height 52
click at [425, 206] on textarea "Includes: Rental time: Up to 400 guests 60 Inch Round Tables(50) 8 Foot Rectang…" at bounding box center [497, 227] width 264 height 52
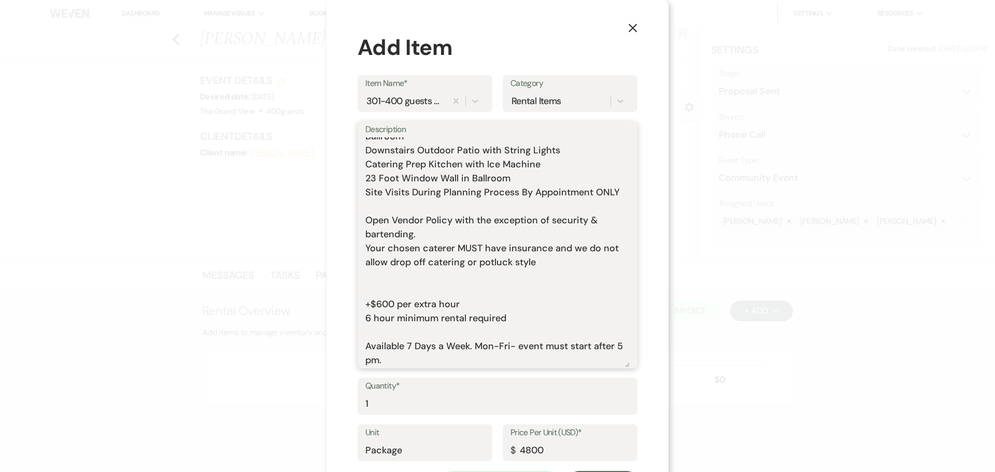
drag, startPoint x: 627, startPoint y: 251, endPoint x: 626, endPoint y: 424, distance: 173.6
click at [634, 430] on div "X Add Item Item Name* 301-400 guests Ballroom Only Rental - 2025 Category Renta…" at bounding box center [497, 261] width 342 height 523
click at [397, 209] on textarea "Includes: Rental time: Up to 400 guests 60 Inch Round Tables(50) 8 Foot Rectang…" at bounding box center [497, 252] width 264 height 231
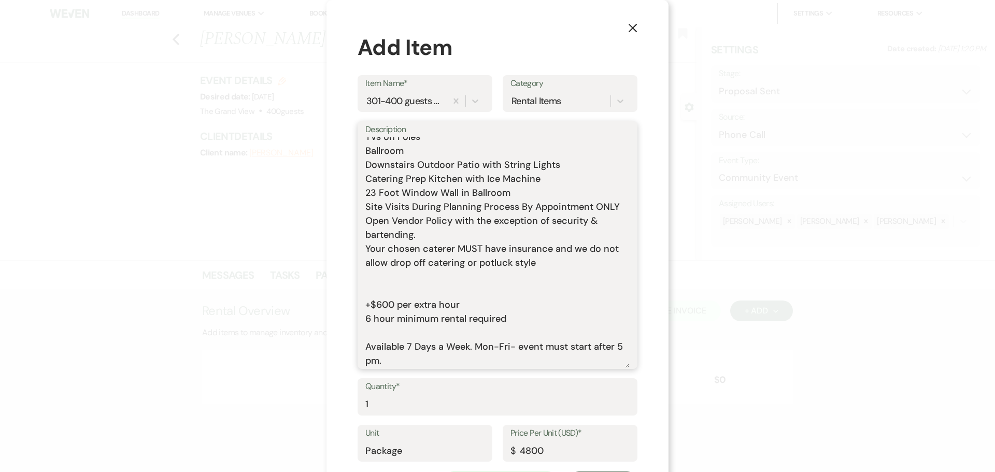
scroll to position [217, 0]
click at [393, 282] on textarea "Includes: Rental time: Up to 400 guests 60 Inch Round Tables(50) 8 Foot Rectang…" at bounding box center [497, 252] width 264 height 231
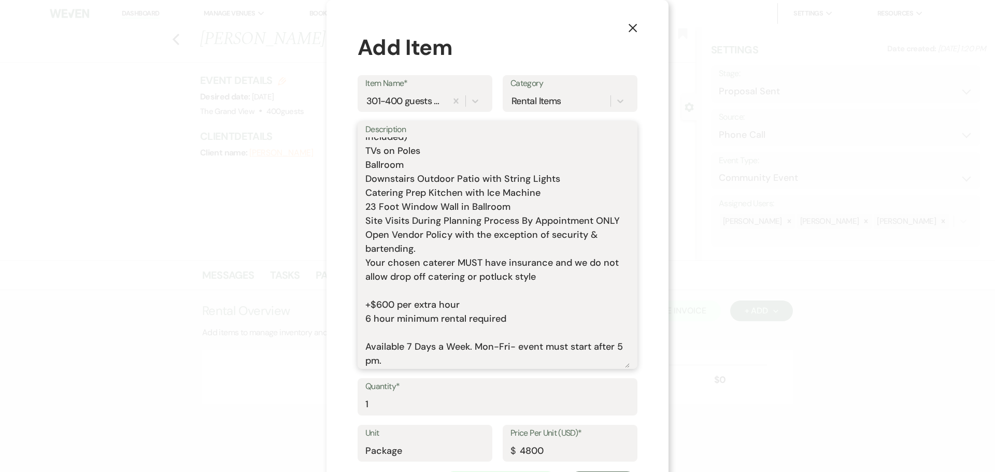
scroll to position [203, 0]
click at [403, 327] on textarea "Includes: Rental time: Up to 400 guests 60 Inch Round Tables(50) 8 Foot Rectang…" at bounding box center [497, 252] width 264 height 231
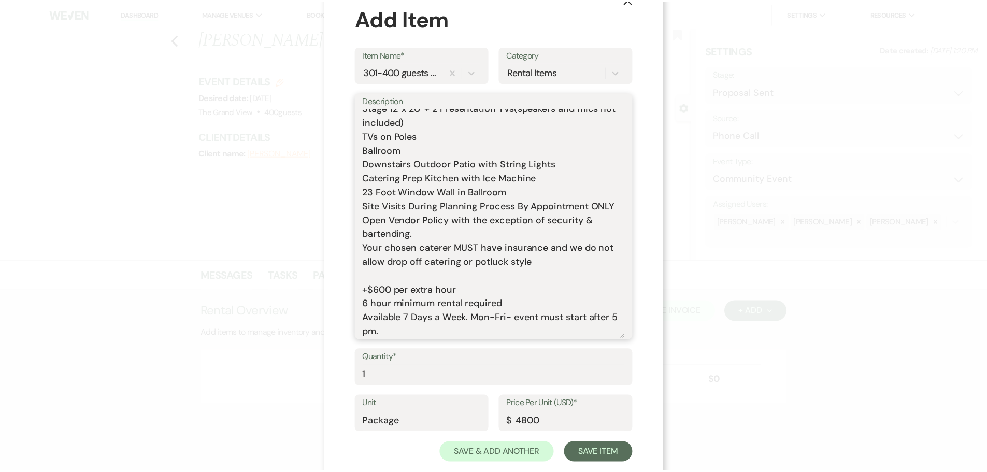
scroll to position [51, 0]
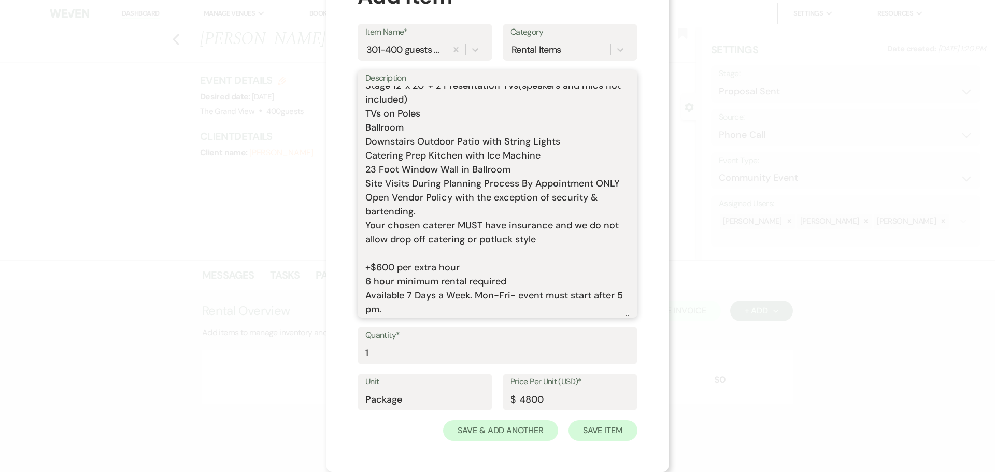
type textarea "Includes: Rental time: Up to 400 guests 60 Inch Round Tables(50) 8 Foot Rectang…"
click at [606, 431] on button "Save Item" at bounding box center [602, 430] width 69 height 21
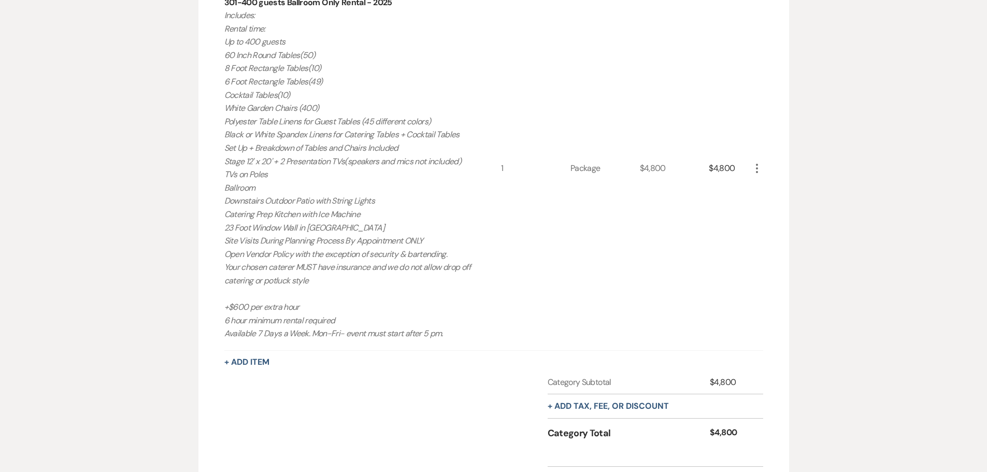
scroll to position [469, 0]
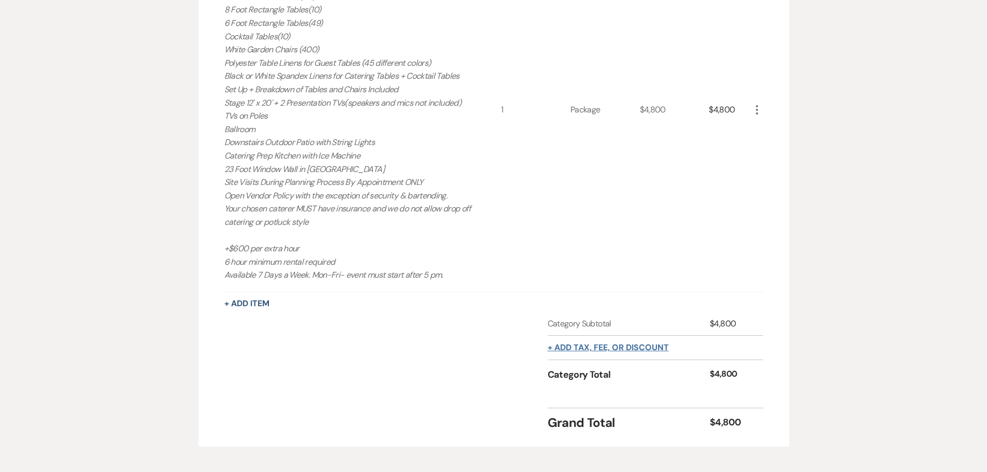
click at [611, 348] on button "+ Add tax, fee, or discount" at bounding box center [608, 348] width 121 height 8
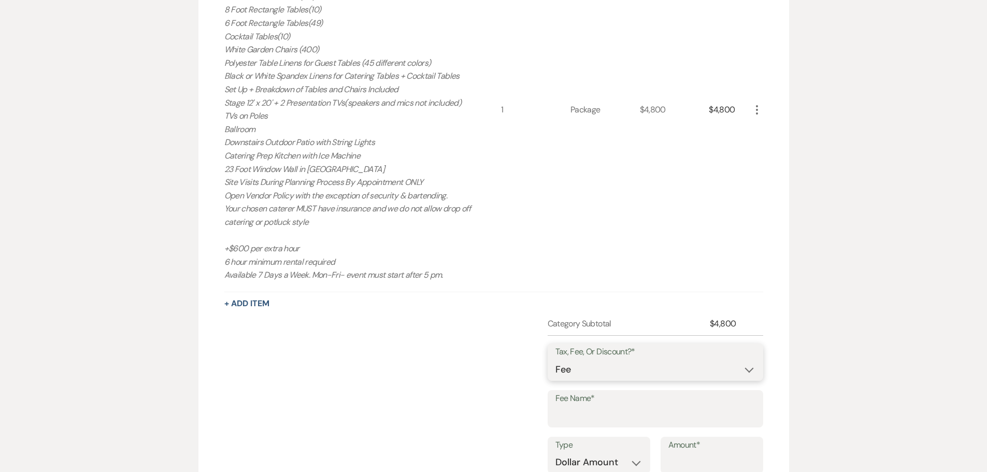
click at [623, 364] on select "Fee Discount Tax" at bounding box center [655, 370] width 200 height 20
select select "2"
click at [555, 360] on select "Fee Discount Tax" at bounding box center [655, 370] width 200 height 20
click at [609, 413] on input "Fee Name*" at bounding box center [655, 416] width 200 height 20
type input "non-profit"
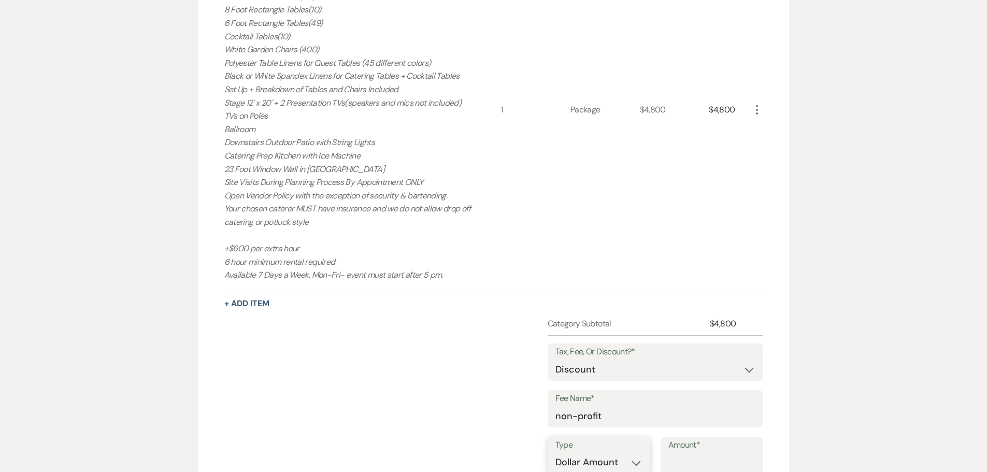
click at [611, 461] on select "Dollar Amount Percentage" at bounding box center [598, 462] width 87 height 20
select select "false"
click at [555, 452] on select "Dollar Amount Percentage" at bounding box center [598, 462] width 87 height 20
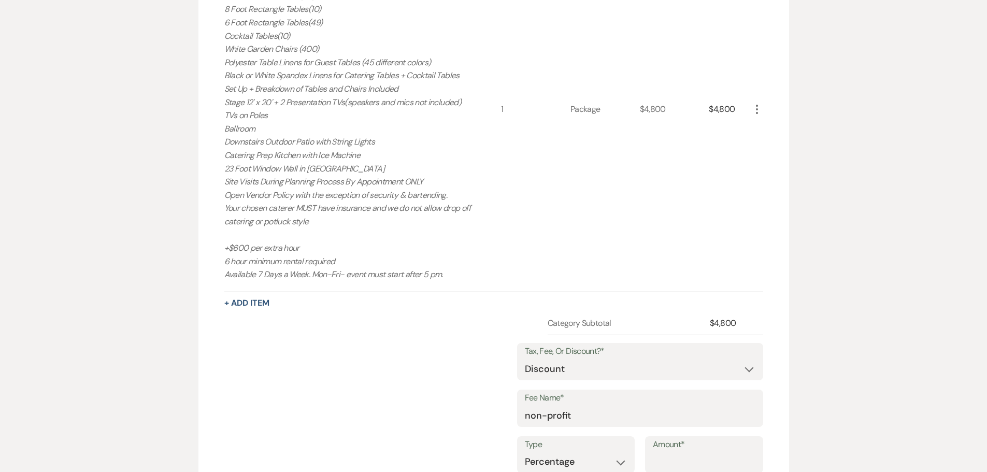
click at [671, 452] on label "Amount*" at bounding box center [704, 444] width 103 height 15
click at [671, 452] on input "Amount*" at bounding box center [704, 462] width 103 height 20
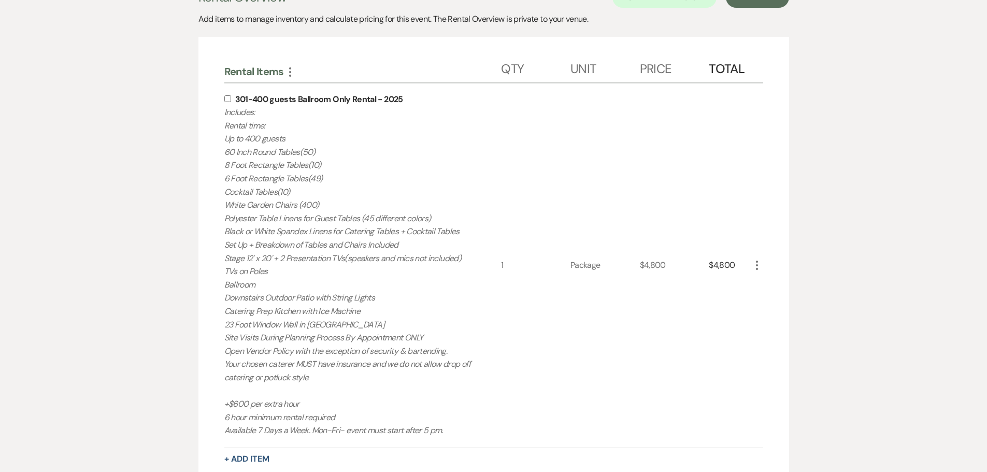
scroll to position [159, 0]
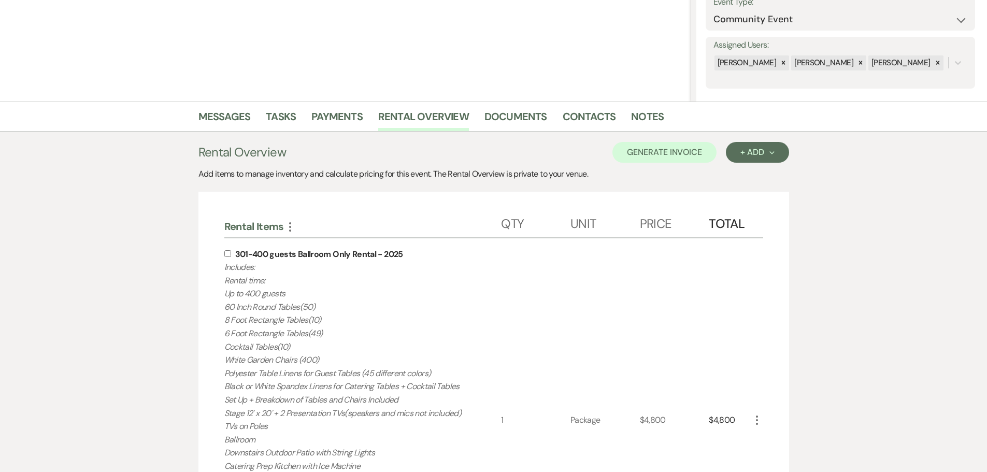
type input "10"
click at [224, 252] on input "checkbox" at bounding box center [227, 253] width 7 height 7
checkbox input "true"
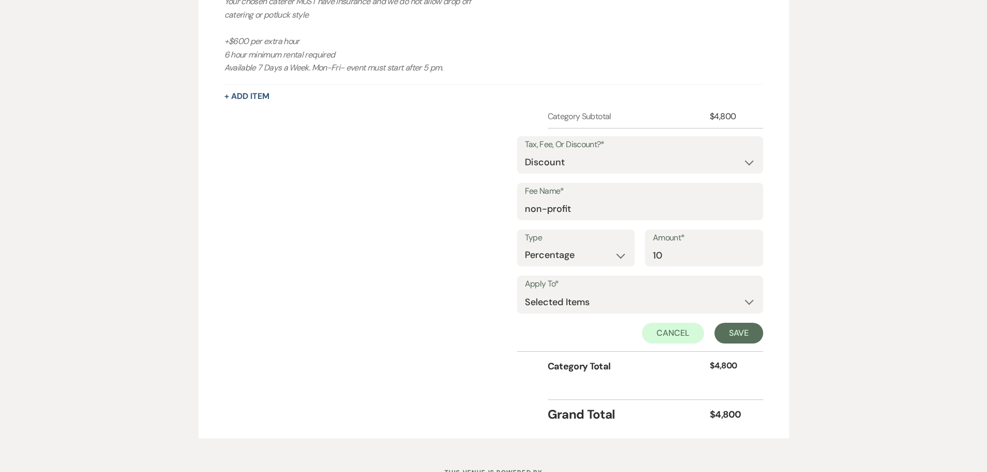
scroll to position [677, 0]
click at [750, 344] on div "Tax, Fee, Or Discount?* Fee Discount Tax Fee Name* non-profit Type Dollar Amoun…" at bounding box center [640, 239] width 246 height 223
click at [750, 338] on button "Save" at bounding box center [739, 332] width 49 height 21
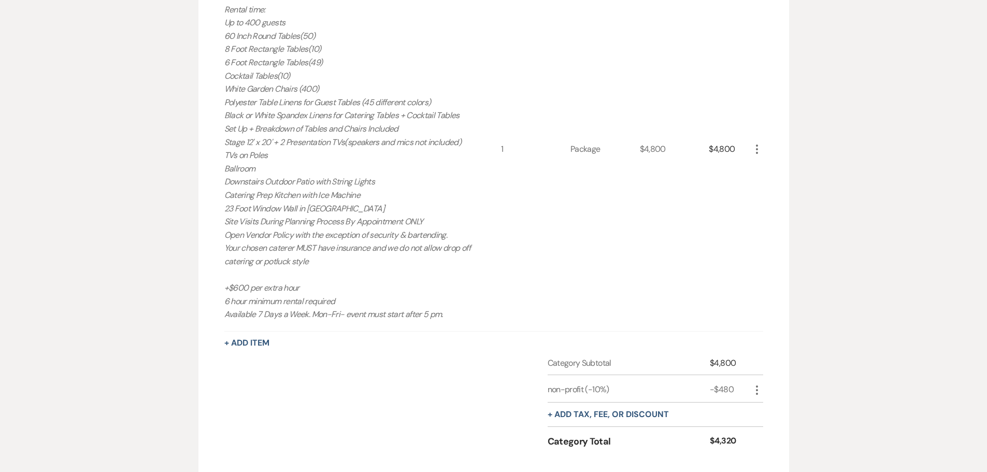
scroll to position [289, 0]
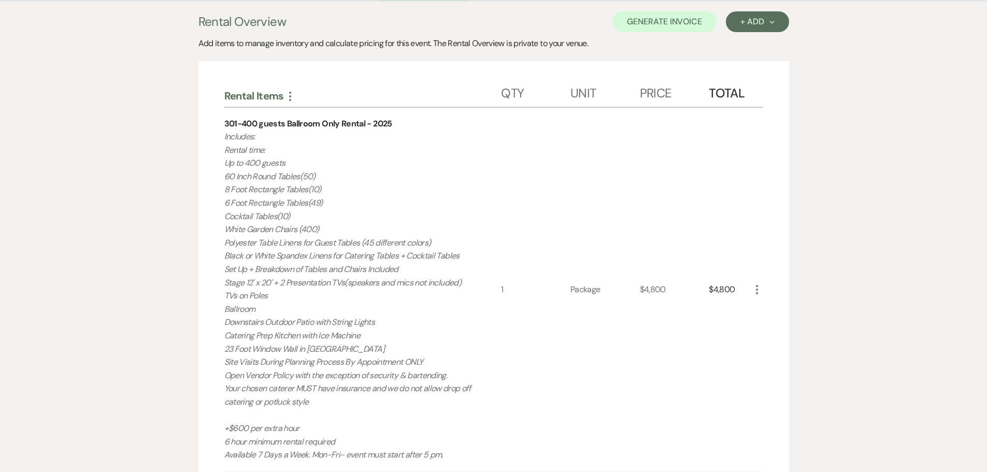
click at [756, 290] on use "button" at bounding box center [757, 289] width 2 height 9
click at [764, 307] on icon "Pencil" at bounding box center [765, 310] width 6 height 8
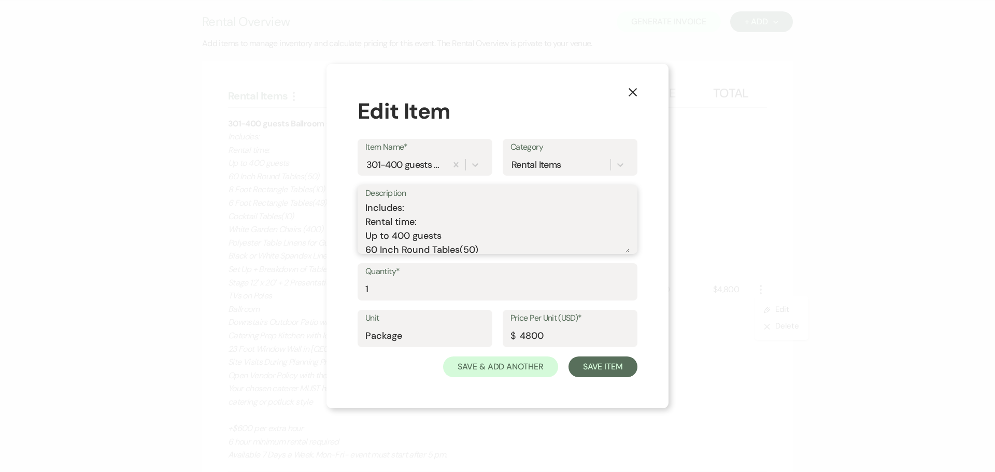
click at [449, 223] on textarea "Includes: Rental time: Up to 400 guests 60 Inch Round Tables(50) 8 Foot Rectang…" at bounding box center [497, 227] width 264 height 52
type textarea "Includes: Rental time: 12 PM - 12 AM Up to 400 guests 60 Inch Round Tables(50) …"
drag, startPoint x: 555, startPoint y: 335, endPoint x: 508, endPoint y: 331, distance: 47.3
click at [508, 331] on div "Price Per Unit (USD)* $ 4800" at bounding box center [570, 328] width 135 height 37
type input "5000"
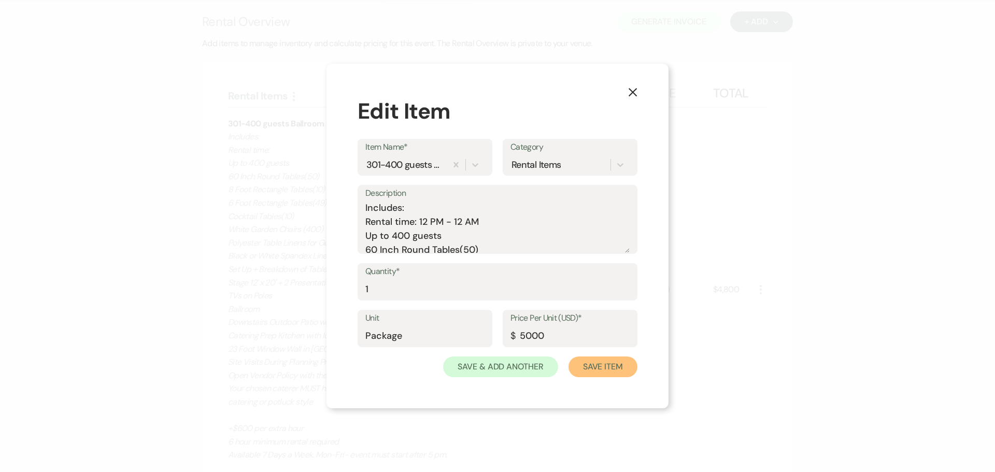
click at [614, 367] on button "Save Item" at bounding box center [602, 367] width 69 height 21
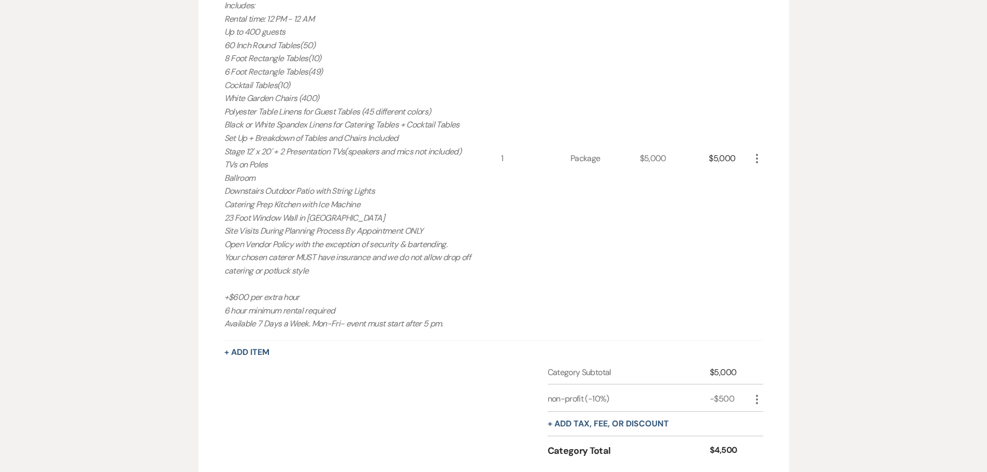
scroll to position [496, 0]
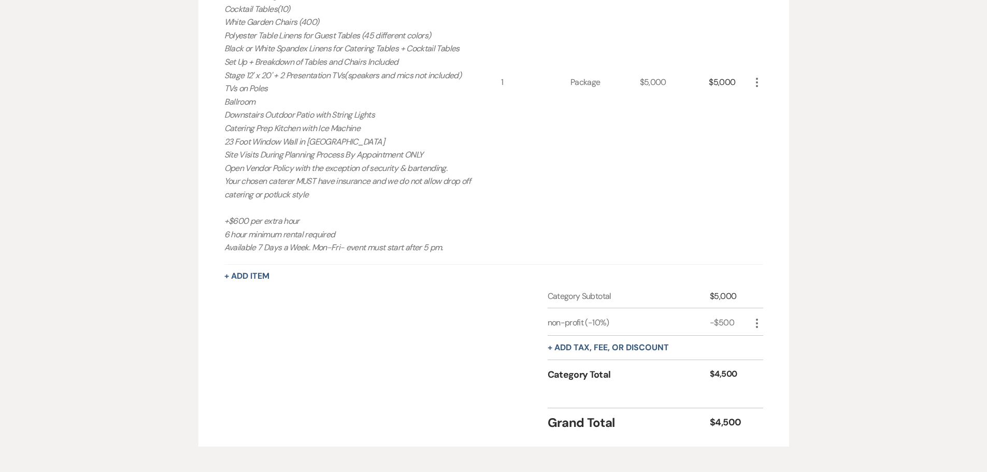
click at [759, 324] on icon "More" at bounding box center [757, 323] width 12 height 12
click at [769, 344] on button "Pencil Edit" at bounding box center [778, 343] width 54 height 17
select select "2"
select select "false"
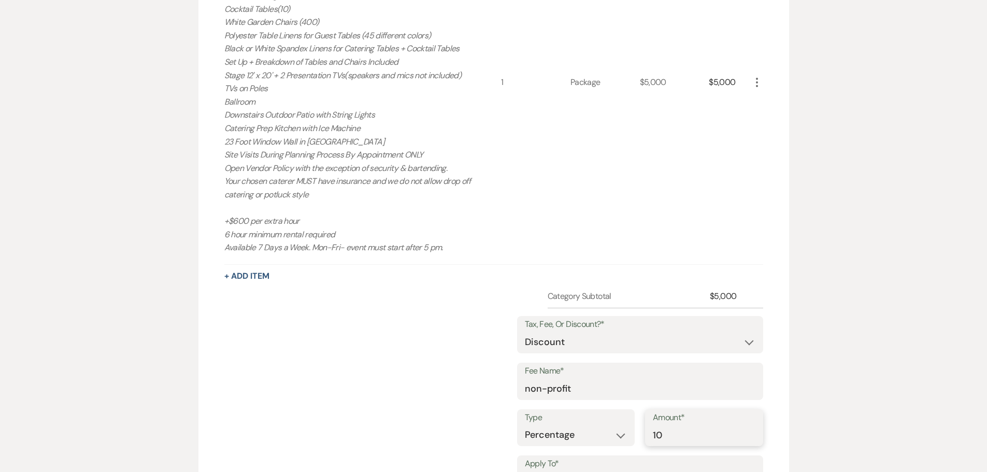
click at [663, 433] on input "10" at bounding box center [704, 435] width 103 height 20
type input "1"
type input "15"
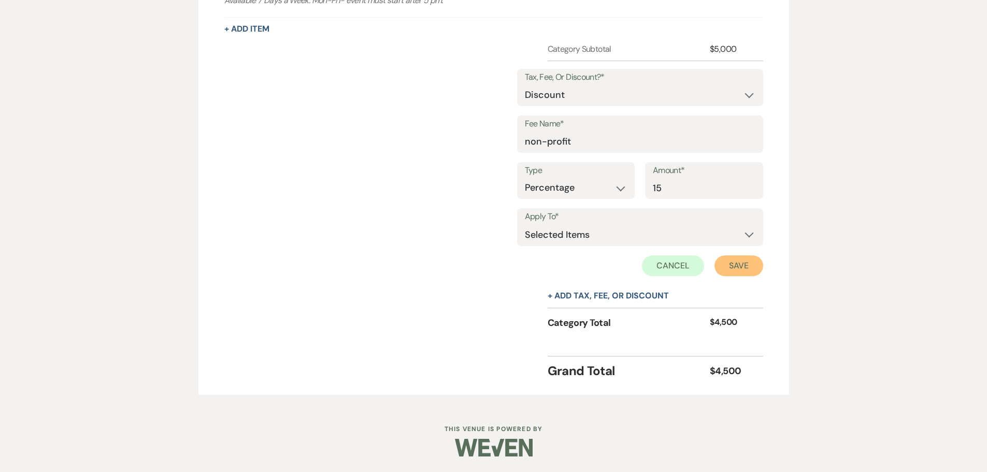
click at [726, 271] on button "Save" at bounding box center [739, 265] width 49 height 21
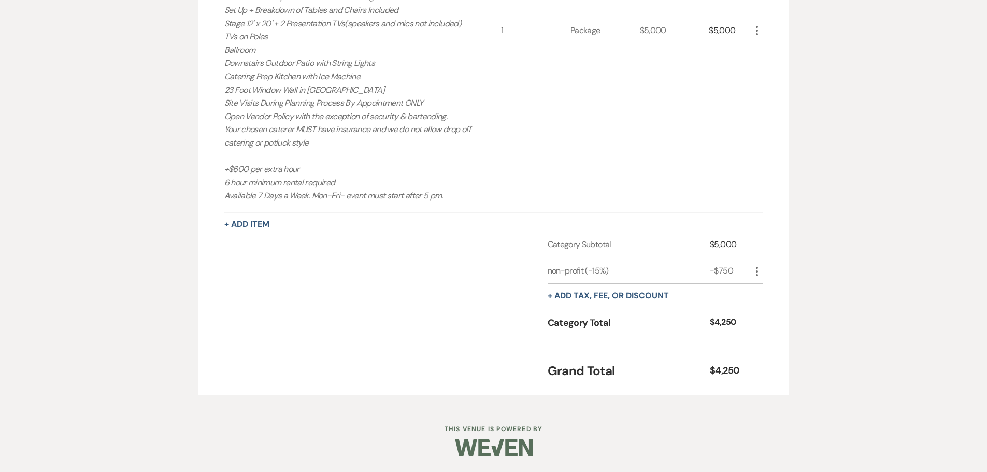
scroll to position [548, 0]
click at [756, 273] on icon "More" at bounding box center [757, 271] width 12 height 12
click at [766, 295] on icon "Pencil" at bounding box center [765, 292] width 6 height 8
select select "2"
select select "false"
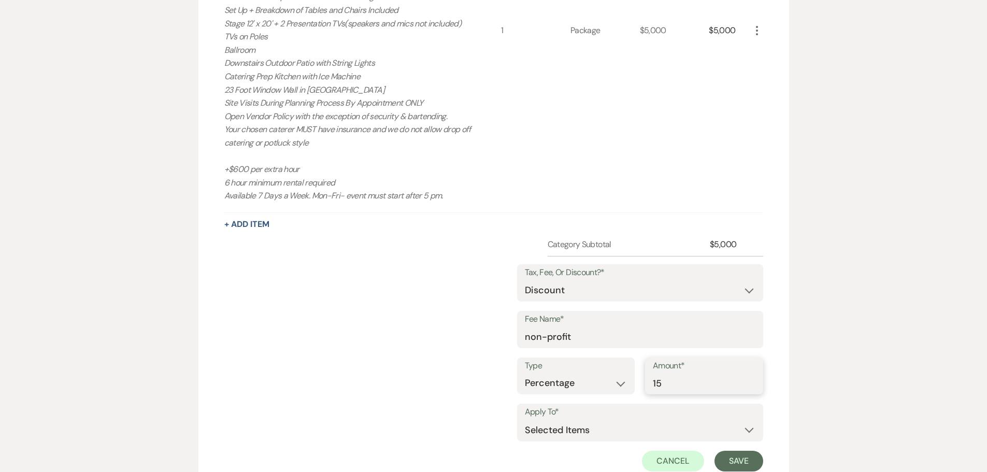
drag, startPoint x: 683, startPoint y: 386, endPoint x: 627, endPoint y: 388, distance: 56.5
click at [627, 388] on div "Type Dollar Amount Percentage Amount* 15" at bounding box center [640, 381] width 246 height 47
type input "10"
click at [750, 455] on button "Save" at bounding box center [739, 461] width 49 height 21
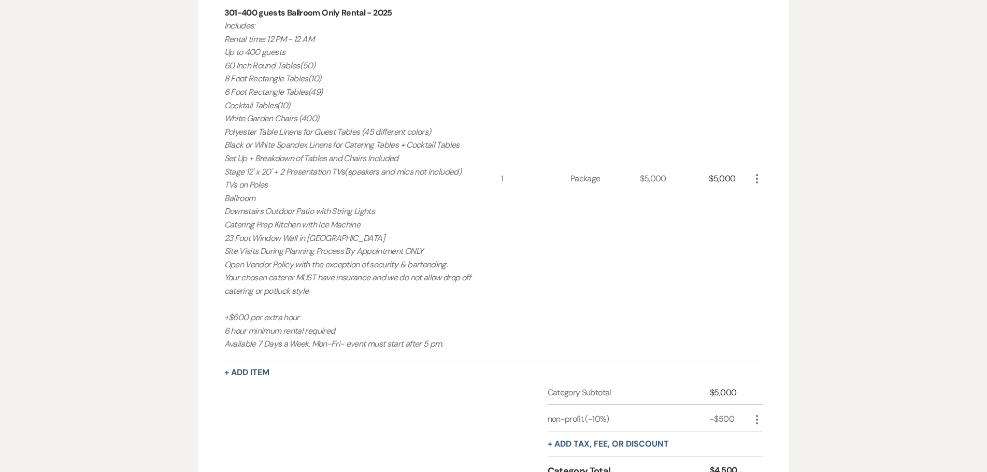
scroll to position [393, 0]
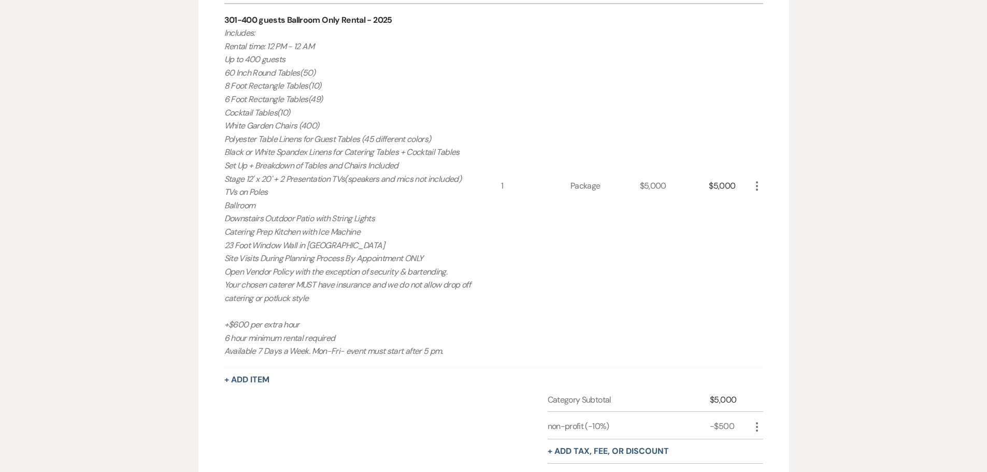
click at [758, 188] on icon "More" at bounding box center [757, 186] width 12 height 12
click at [761, 210] on button "Pencil Edit" at bounding box center [778, 206] width 54 height 17
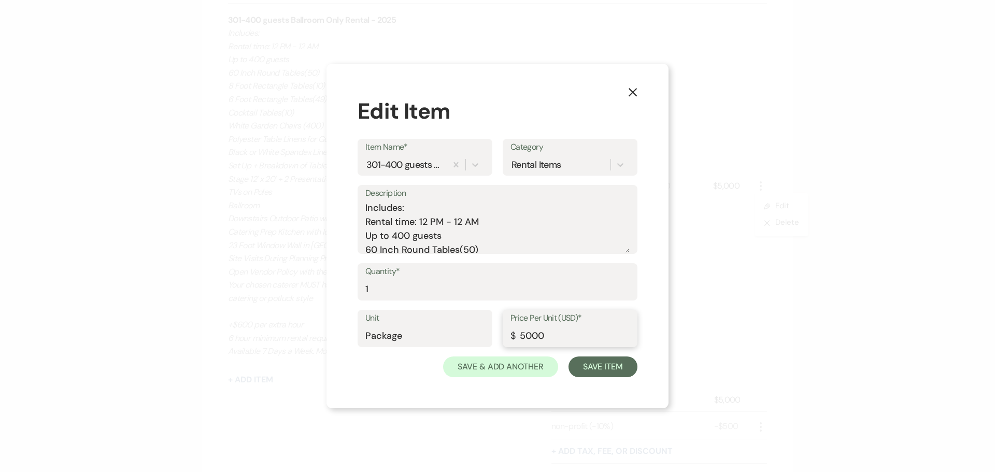
drag, startPoint x: 561, startPoint y: 332, endPoint x: 505, endPoint y: 339, distance: 55.9
click at [505, 339] on div "Price Per Unit (USD)* $ 5000" at bounding box center [570, 328] width 135 height 37
type input "5500"
click at [626, 367] on button "Save Item" at bounding box center [602, 367] width 69 height 21
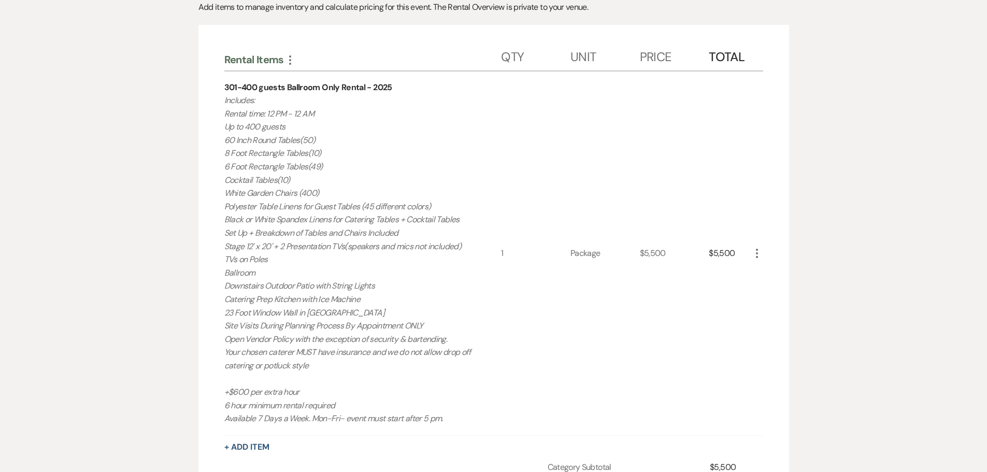
scroll to position [341, 0]
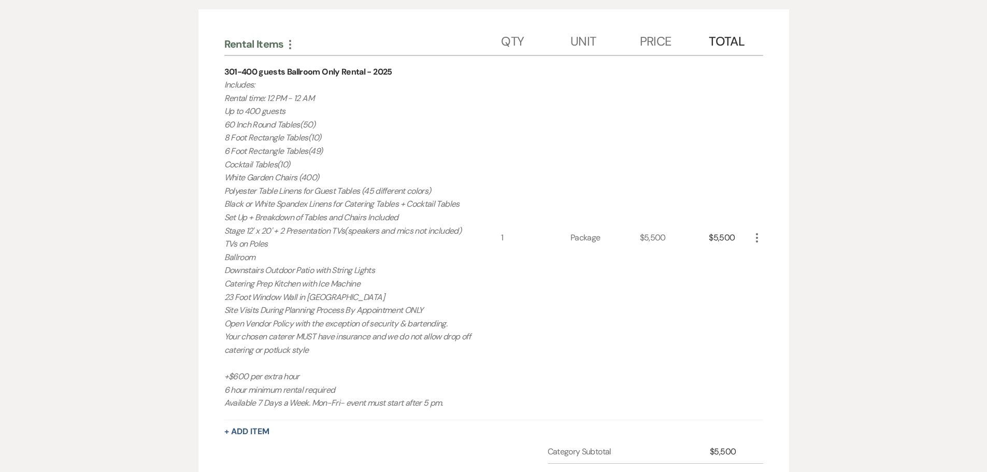
drag, startPoint x: 451, startPoint y: 403, endPoint x: 200, endPoint y: 83, distance: 406.7
click at [200, 83] on div "Rental Items More Qty Unit Price Total 301-400 guests Ballroom Only Rental - 20…" at bounding box center [493, 305] width 591 height 593
click at [250, 150] on p "Includes: Rental time: 12 PM - 12 AM Up to 400 guests 60 Inch Round Tables(50) …" at bounding box center [348, 244] width 249 height 332
click at [756, 235] on icon "More" at bounding box center [757, 238] width 12 height 12
click at [757, 253] on button "Pencil Edit" at bounding box center [778, 258] width 54 height 17
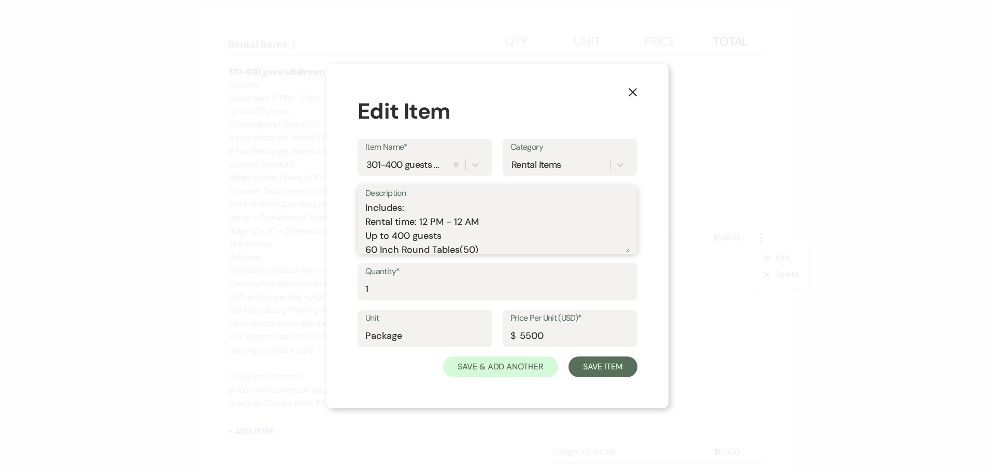
click at [428, 221] on textarea "Includes: Rental time: 12 PM - 12 AM Up to 400 guests 60 Inch Round Tables(50) …" at bounding box center [497, 227] width 264 height 52
type textarea "Includes: Rental time: 1 PM - 12 AM Up to 400 guests 60 Inch Round Tables(50) 8…"
click at [605, 369] on button "Save Item" at bounding box center [602, 367] width 69 height 21
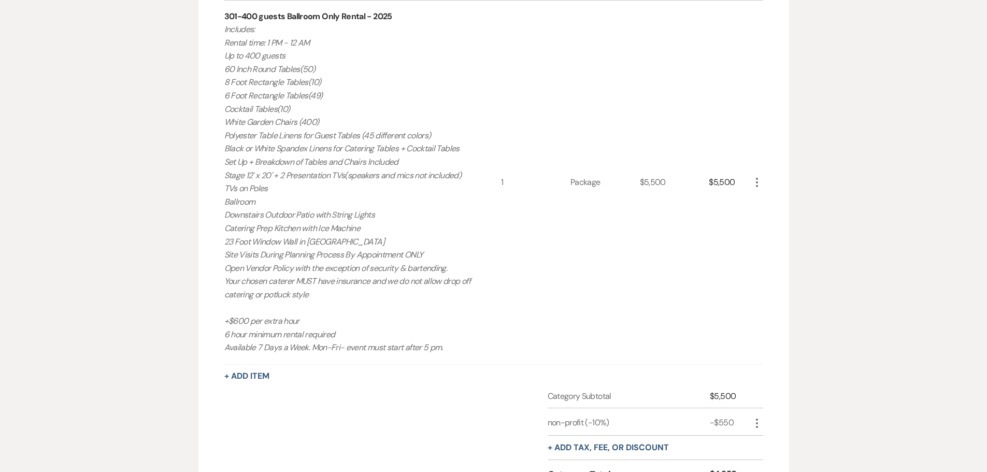
scroll to position [393, 0]
